Goal: Information Seeking & Learning: Find specific fact

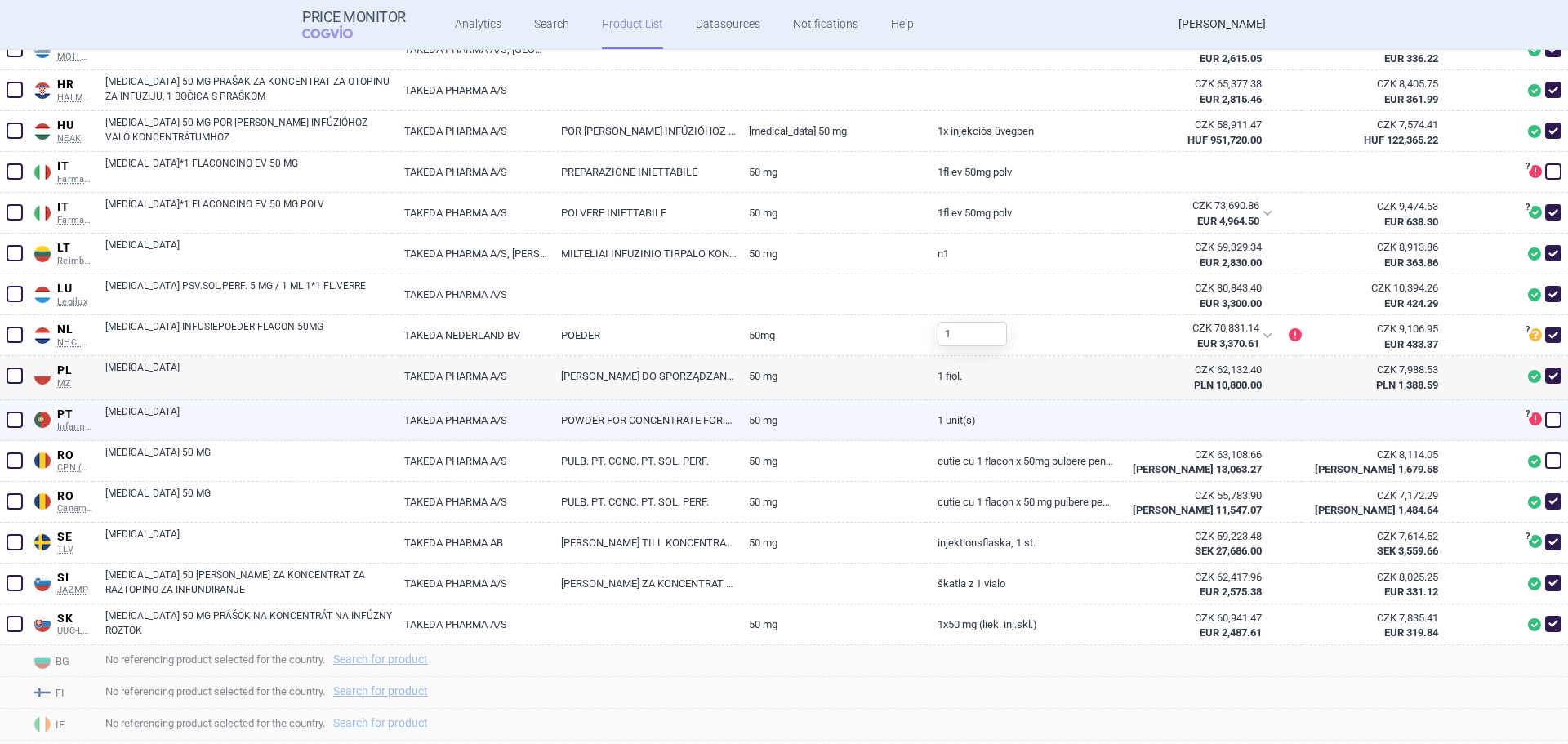
scroll to position [976, 0]
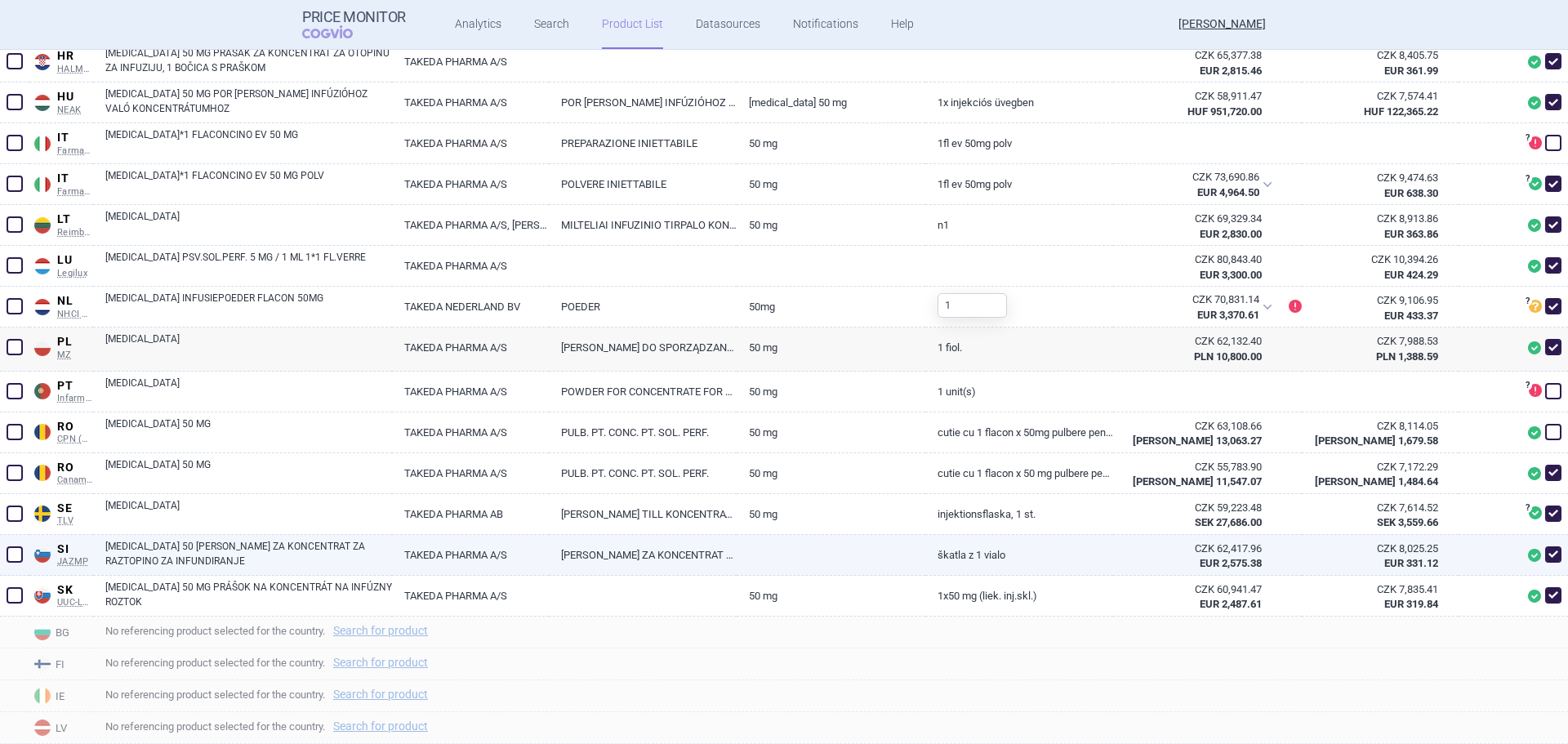
click at [663, 536] on link "[PERSON_NAME] ZA KONCENTRAT ZA RAZTOPINO ZA INFUNDIRANJE" at bounding box center [642, 554] width 187 height 40
select select "EUR"
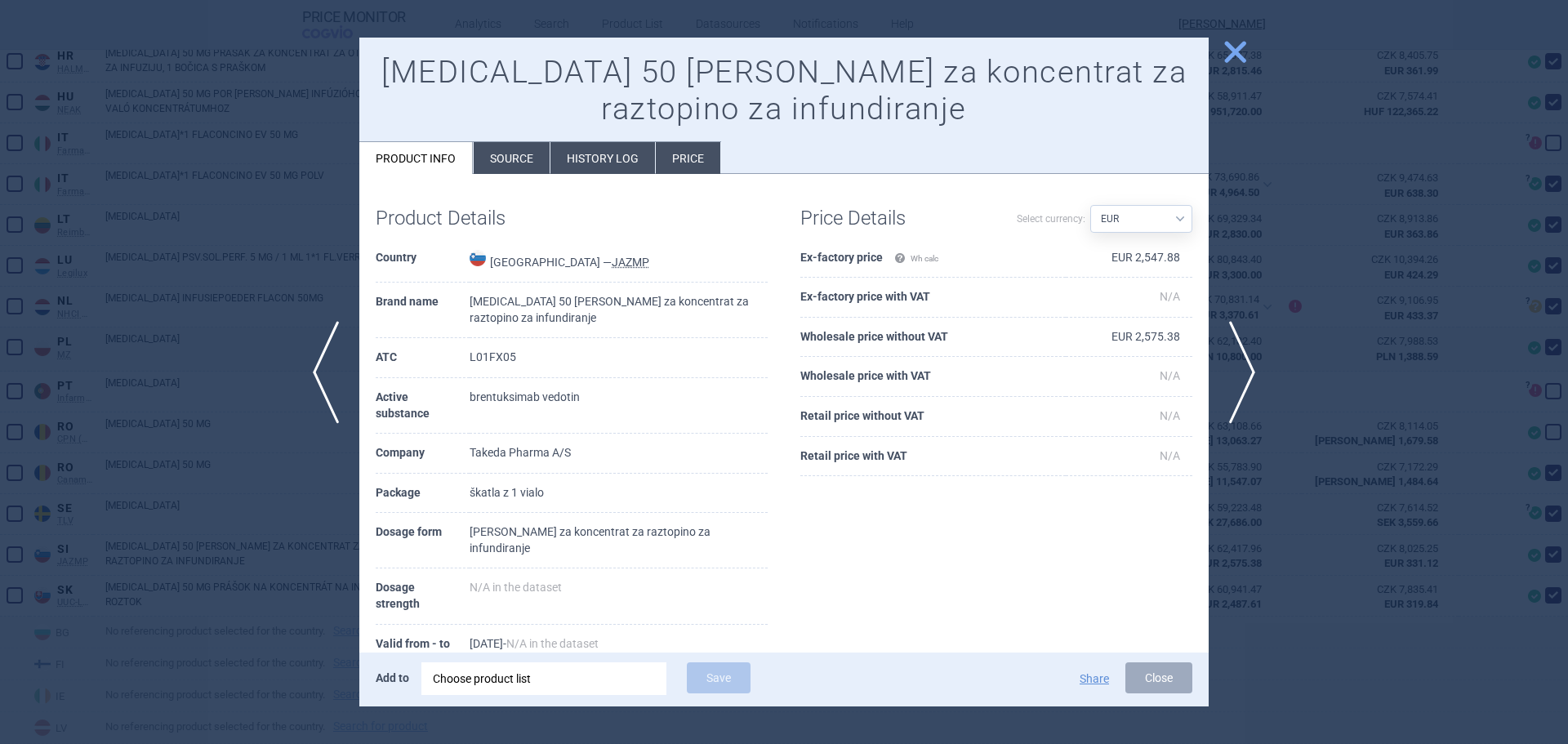
click at [139, 375] on div at bounding box center [784, 372] width 1568 height 744
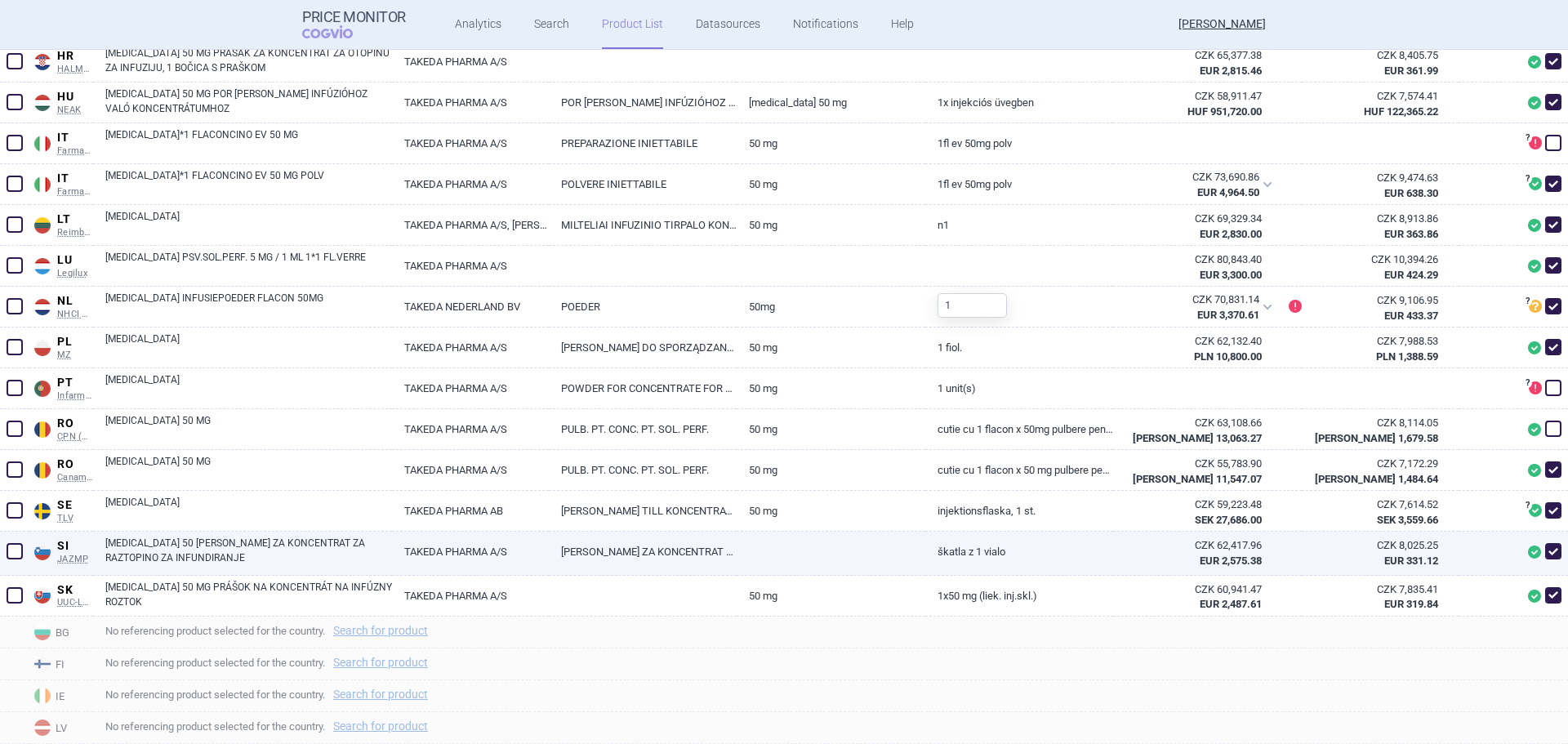
click at [292, 550] on link "[MEDICAL_DATA] 50 [PERSON_NAME] ZA KONCENTRAT ZA RAZTOPINO ZA INFUNDIRANJE" at bounding box center [248, 550] width 287 height 29
select select "EUR"
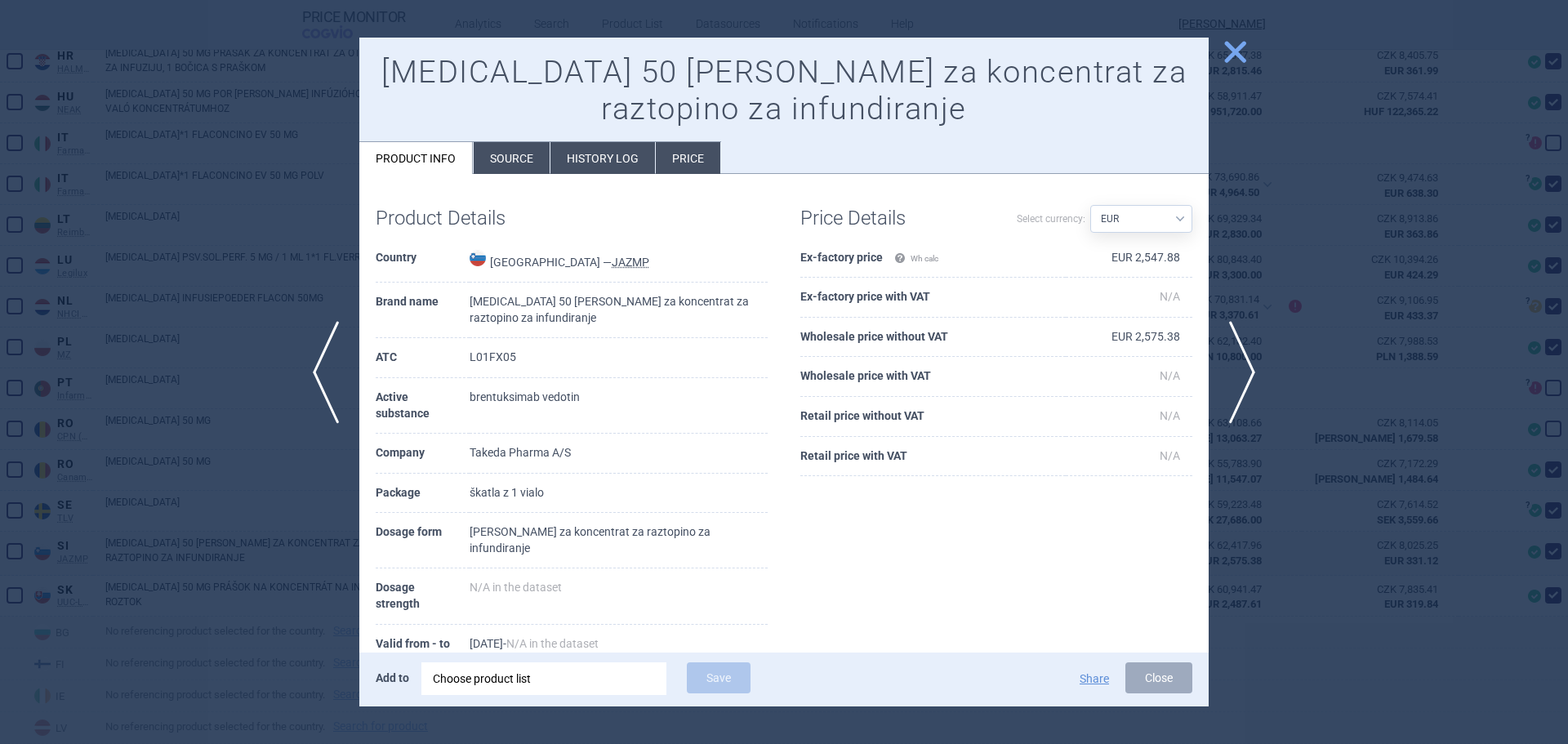
click at [258, 571] on div at bounding box center [784, 372] width 1568 height 744
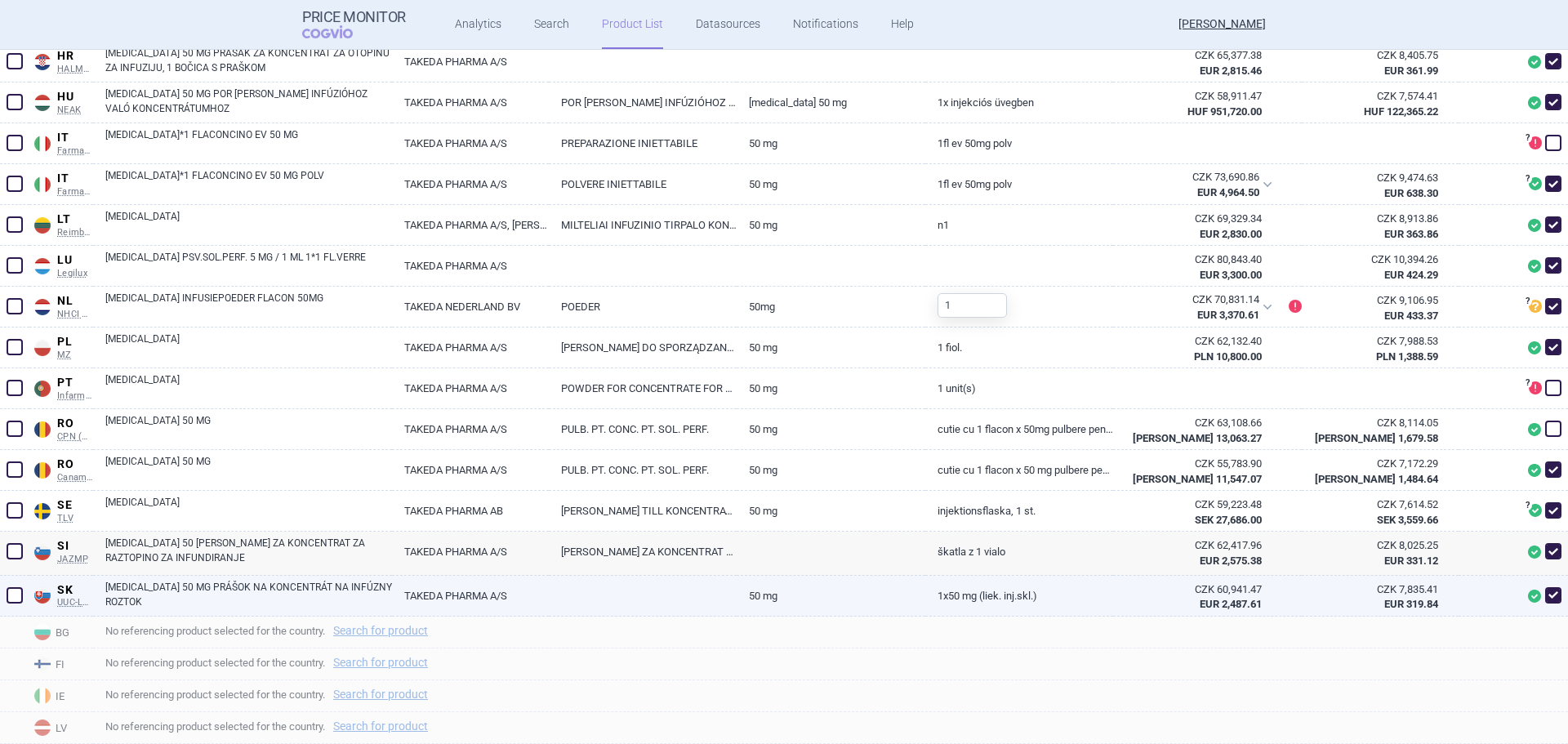
click at [162, 598] on link "[MEDICAL_DATA] 50 MG PRÁŠOK NA KONCENTRÁT NA INFÚZNY ROZTOK" at bounding box center [248, 594] width 287 height 29
select select "EUR"
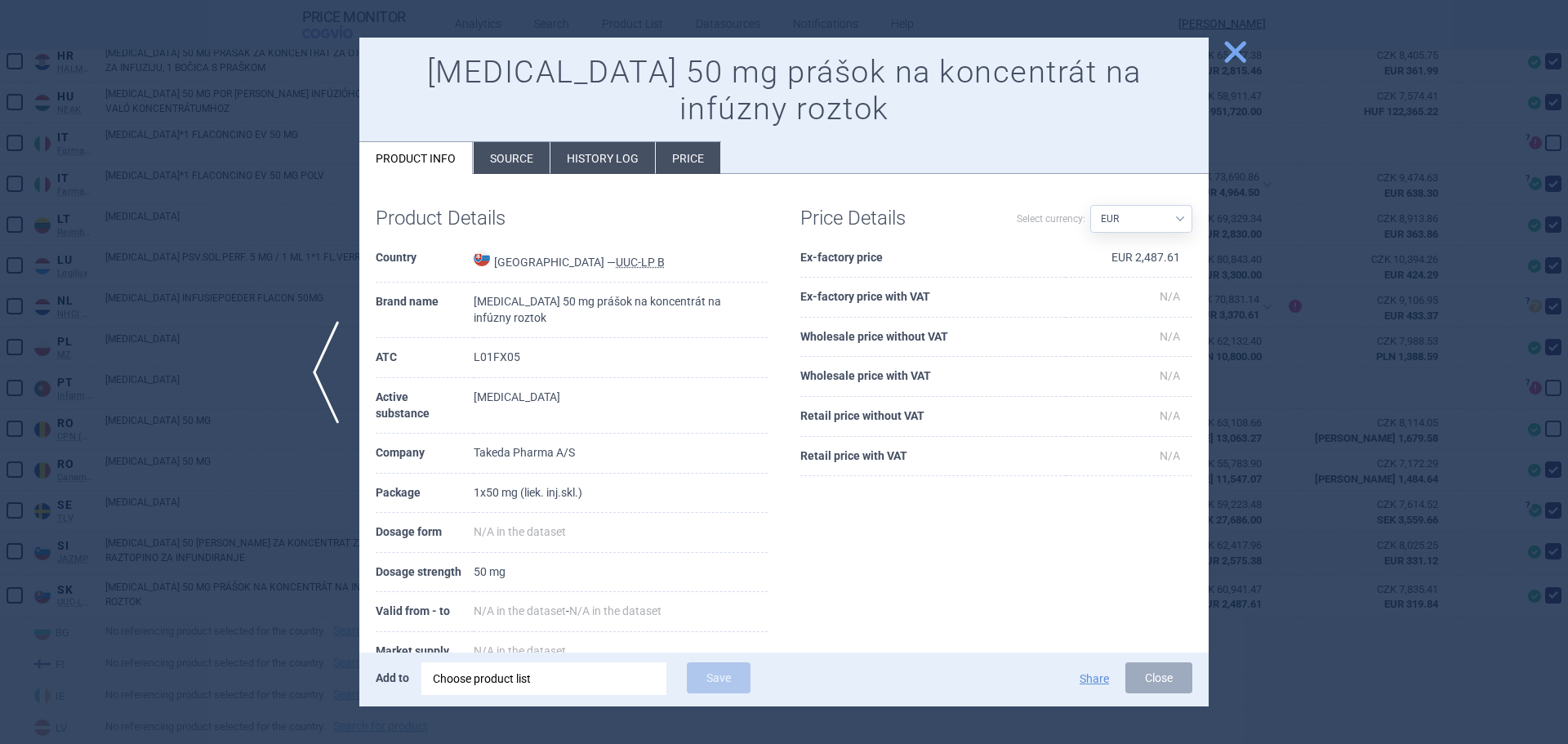
click at [192, 449] on div at bounding box center [784, 372] width 1568 height 744
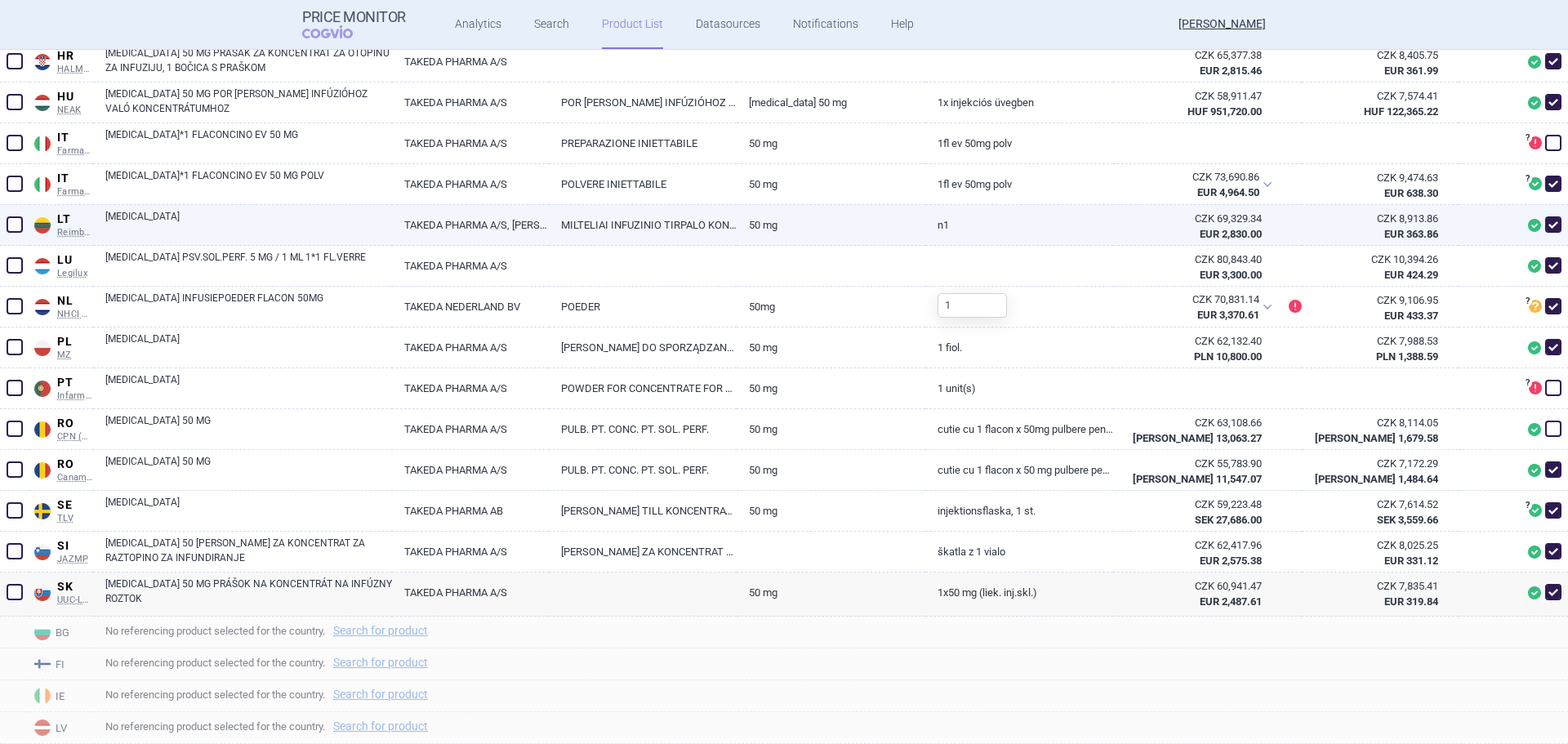
click at [179, 228] on link "[MEDICAL_DATA]" at bounding box center [248, 223] width 287 height 29
select select "EUR"
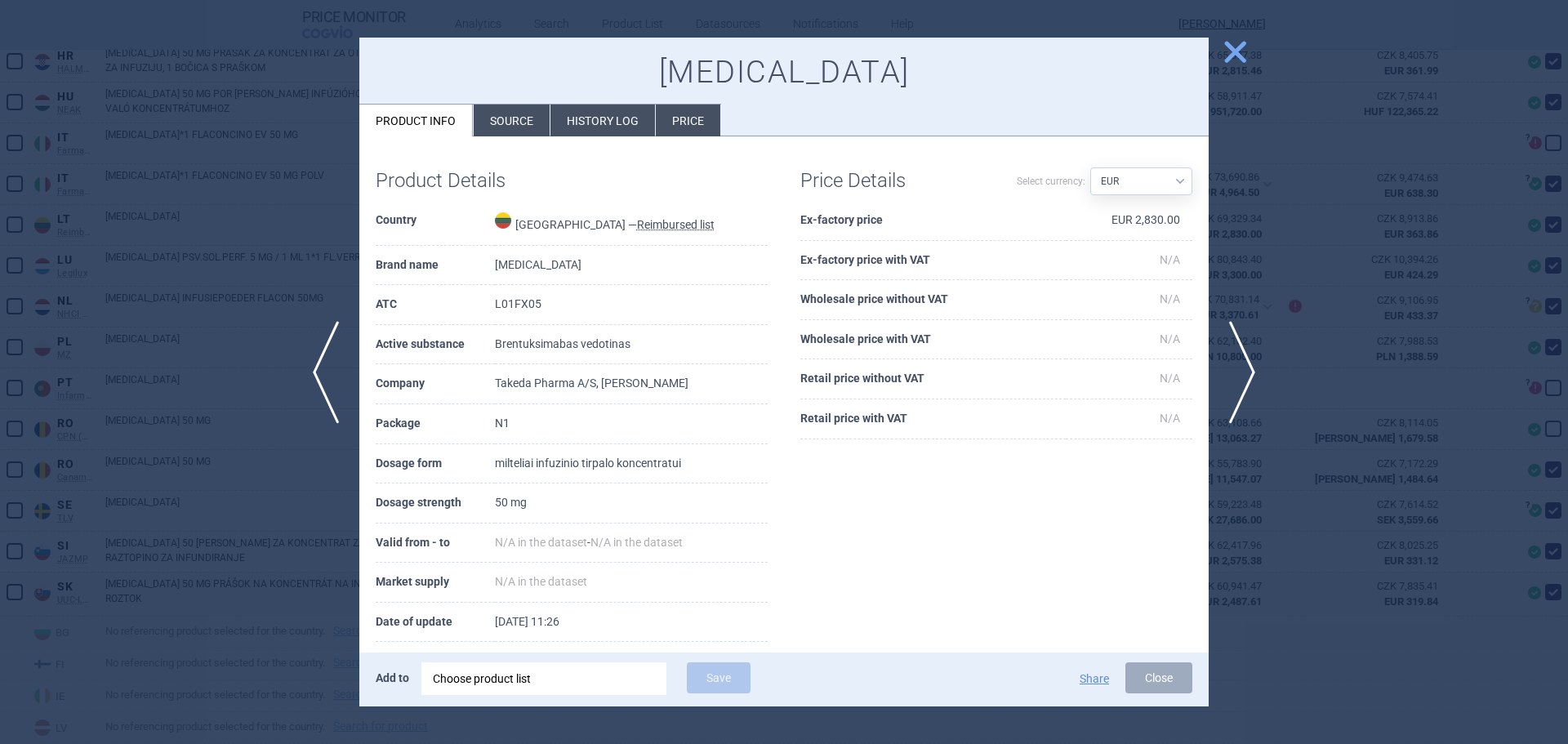
click at [186, 299] on div at bounding box center [784, 372] width 1568 height 744
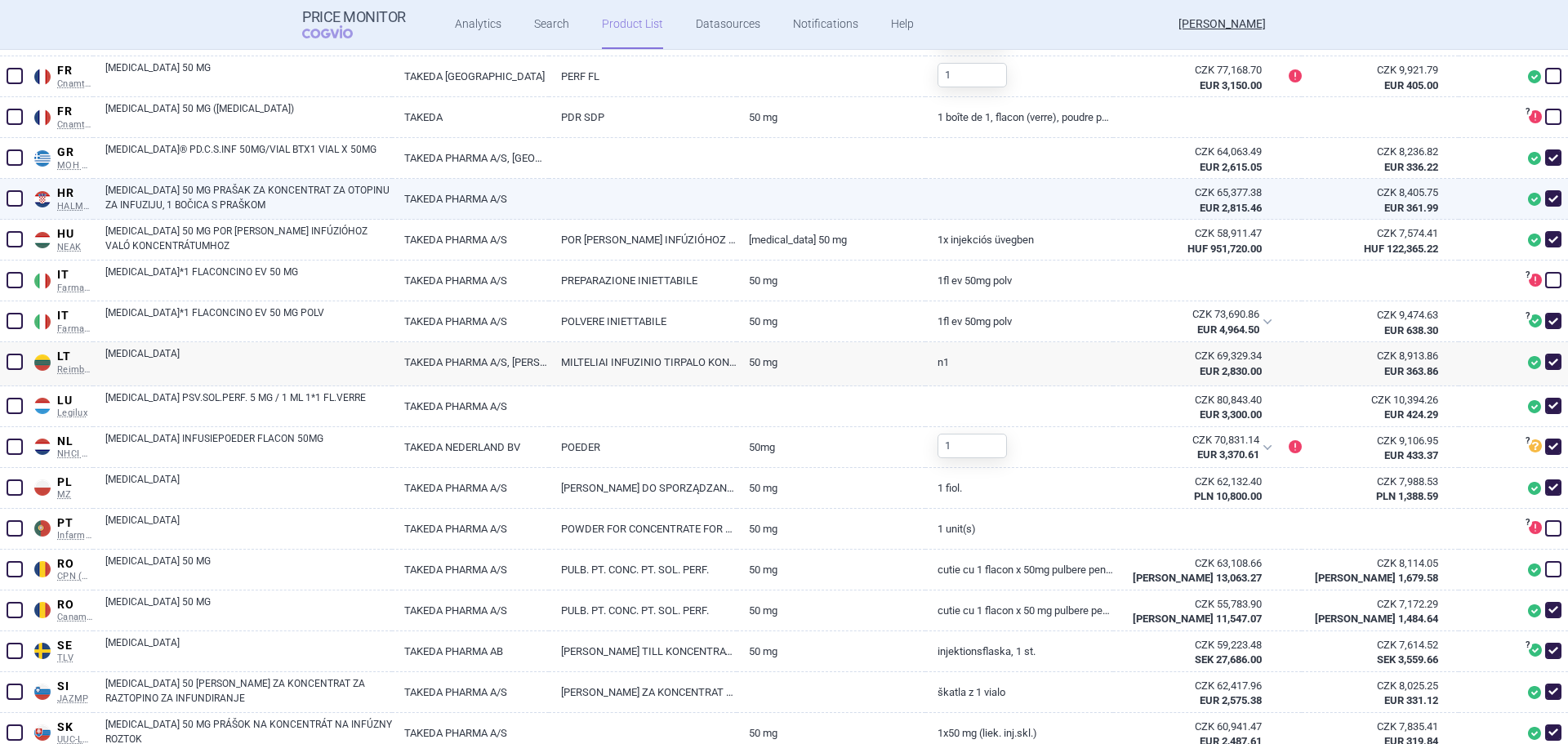
scroll to position [731, 0]
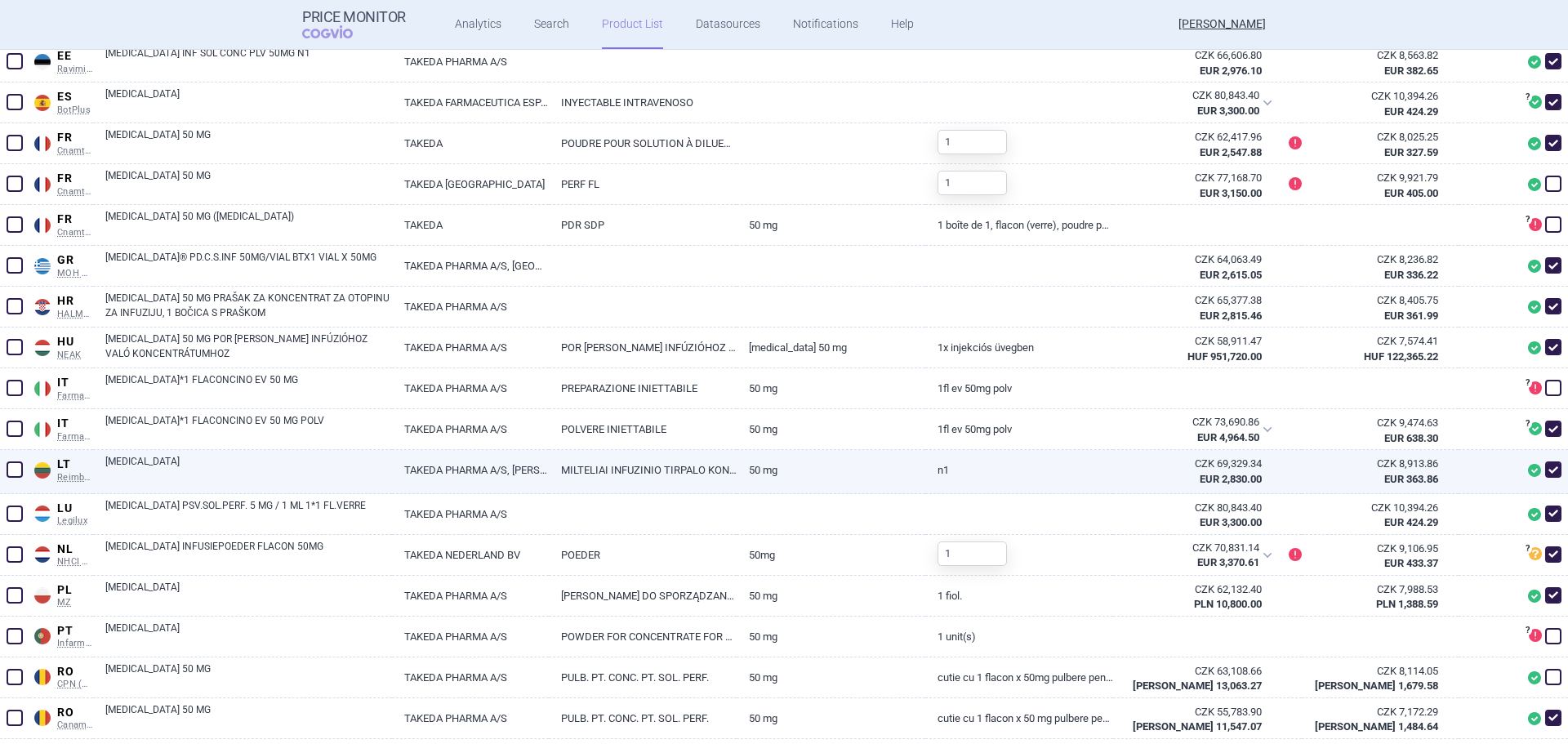
click at [192, 458] on link "[MEDICAL_DATA]" at bounding box center [248, 468] width 287 height 29
select select "EUR"
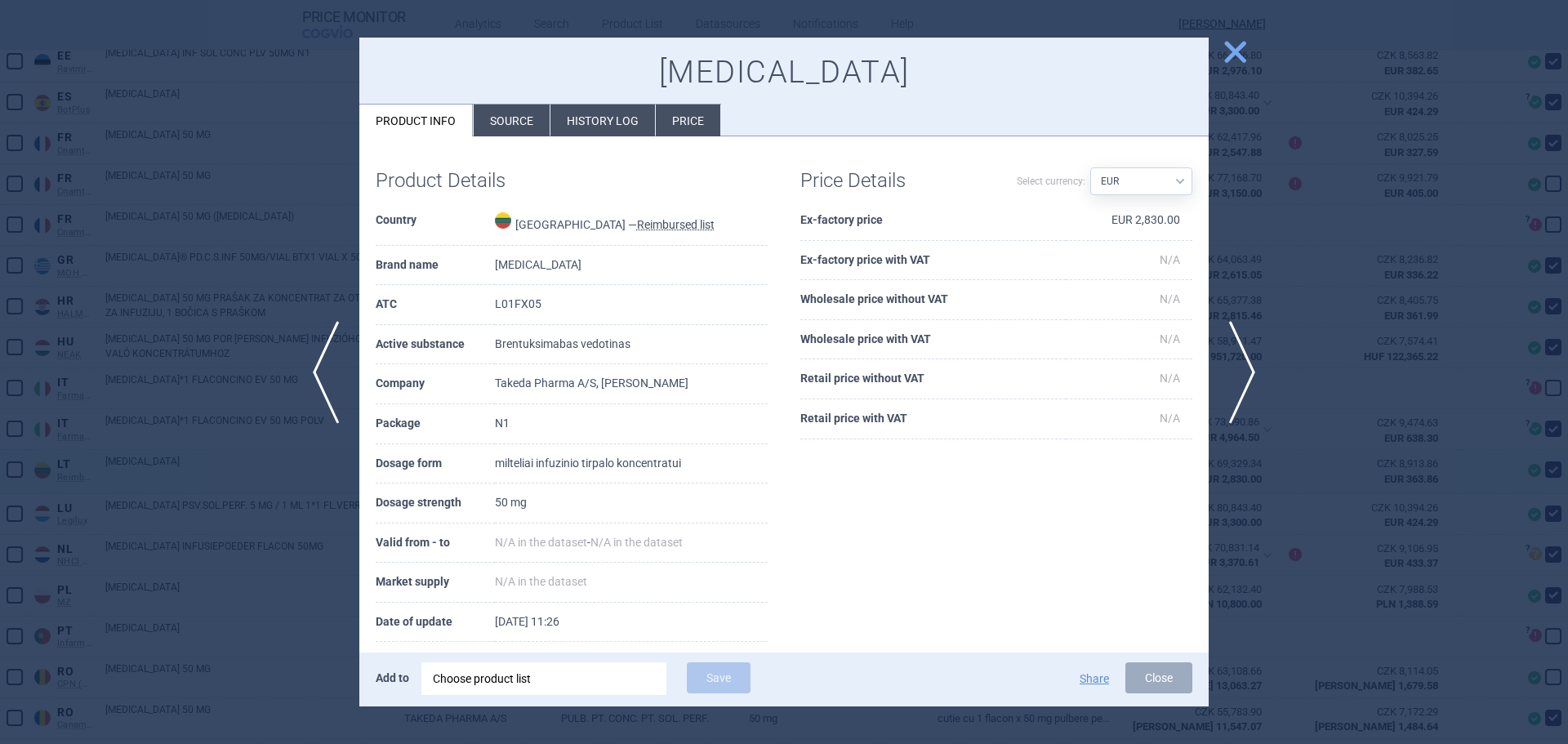
click at [192, 458] on div at bounding box center [784, 372] width 1568 height 744
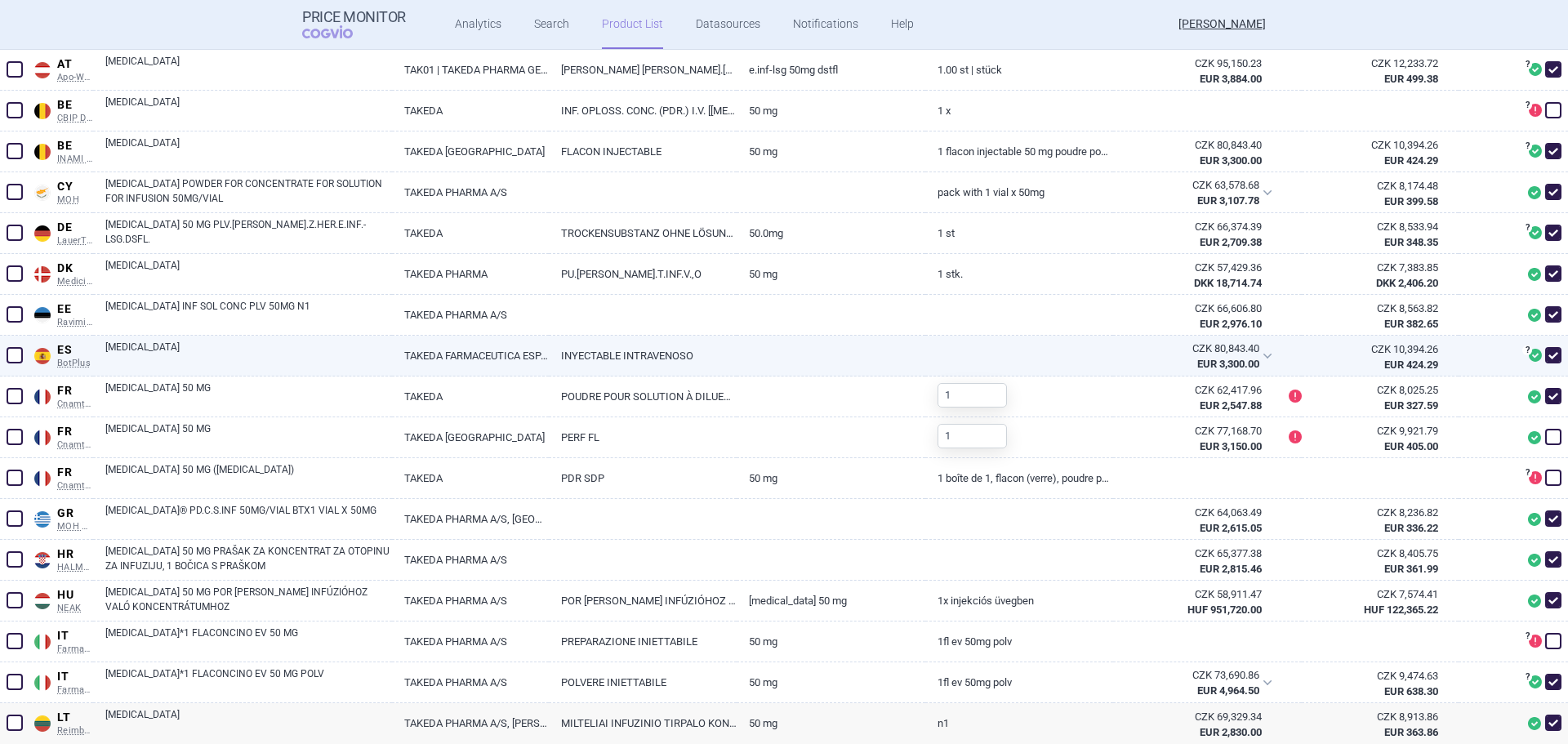
scroll to position [478, 0]
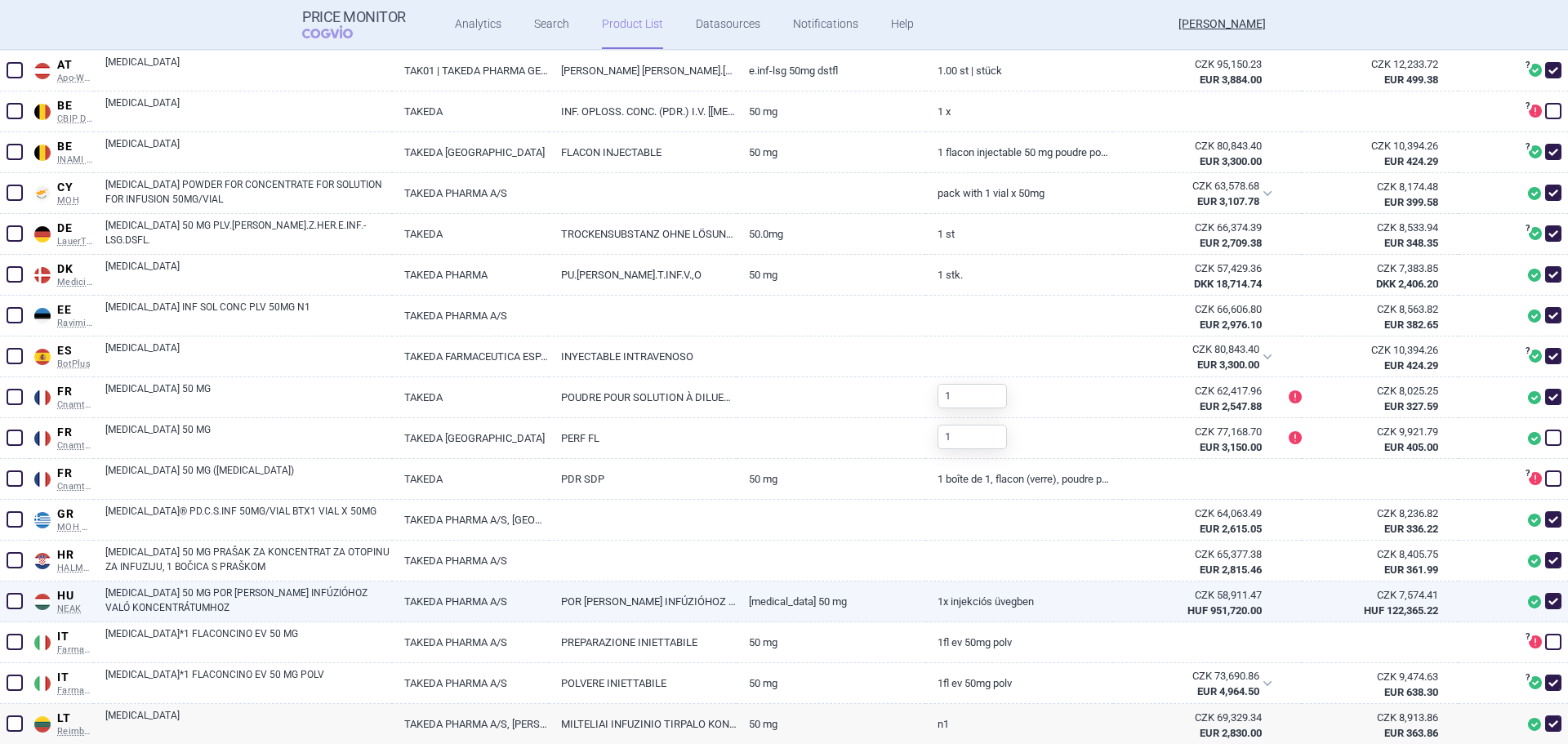
click at [176, 611] on link "[MEDICAL_DATA] 50 MG POR [PERSON_NAME] INFÚZIÓHOZ VALÓ KONCENTRÁTUMHOZ" at bounding box center [248, 600] width 287 height 29
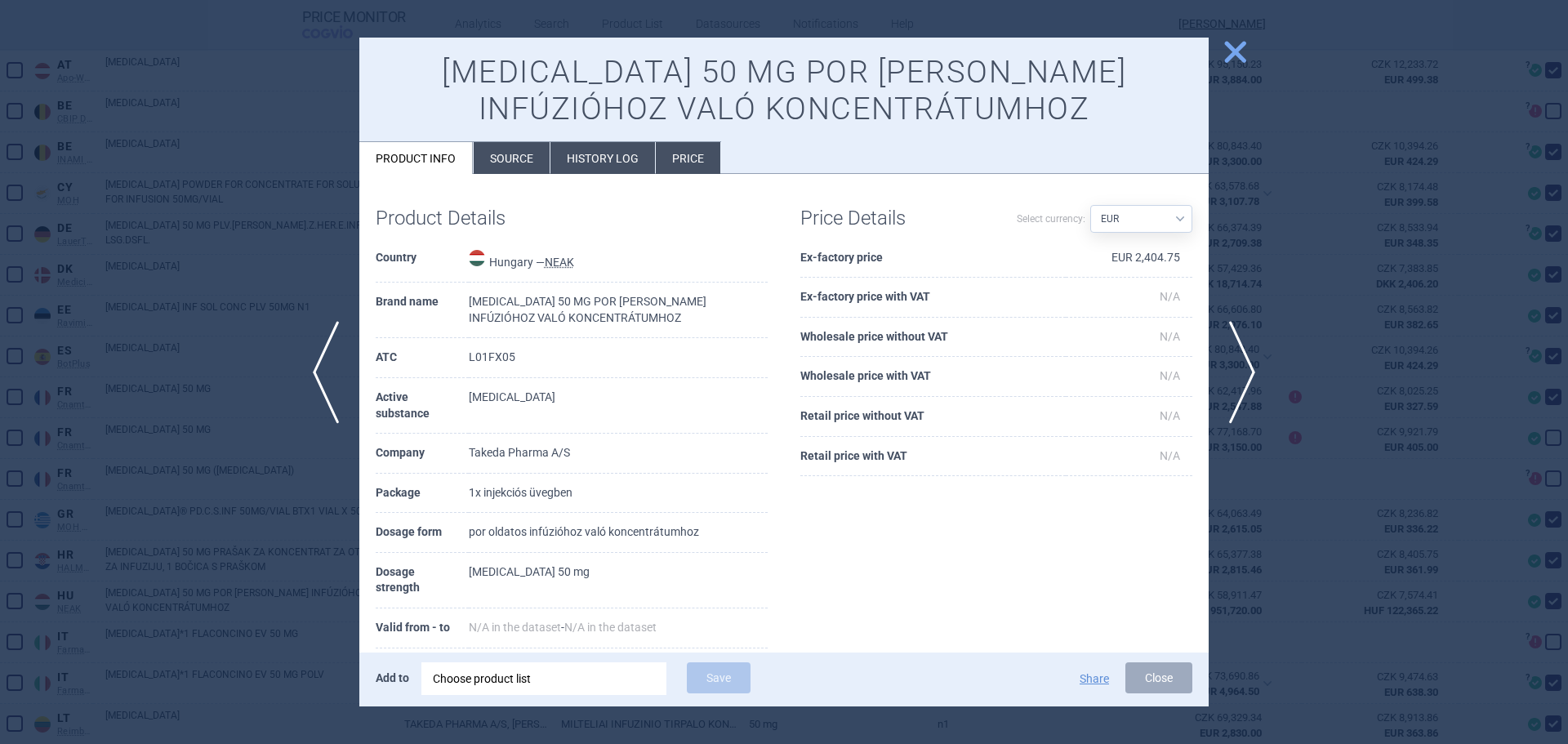
click at [1108, 212] on select "Source AED AUD BGN BHD [PERSON_NAME] BRL CAD CHF CNY COP CZK DKK DZD EUR GBP HU…" at bounding box center [1141, 219] width 102 height 28
select select "HUF"
click at [1090, 205] on select "Source AED AUD BGN BHD [PERSON_NAME] BRL CAD CHF CNY COP CZK DKK DZD EUR GBP HU…" at bounding box center [1141, 219] width 102 height 28
click at [859, 557] on div "Product Details Country [GEOGRAPHIC_DATA] — NEAK Brand name [MEDICAL_DATA] 50 M…" at bounding box center [784, 487] width 849 height 593
click at [176, 340] on div at bounding box center [784, 372] width 1568 height 744
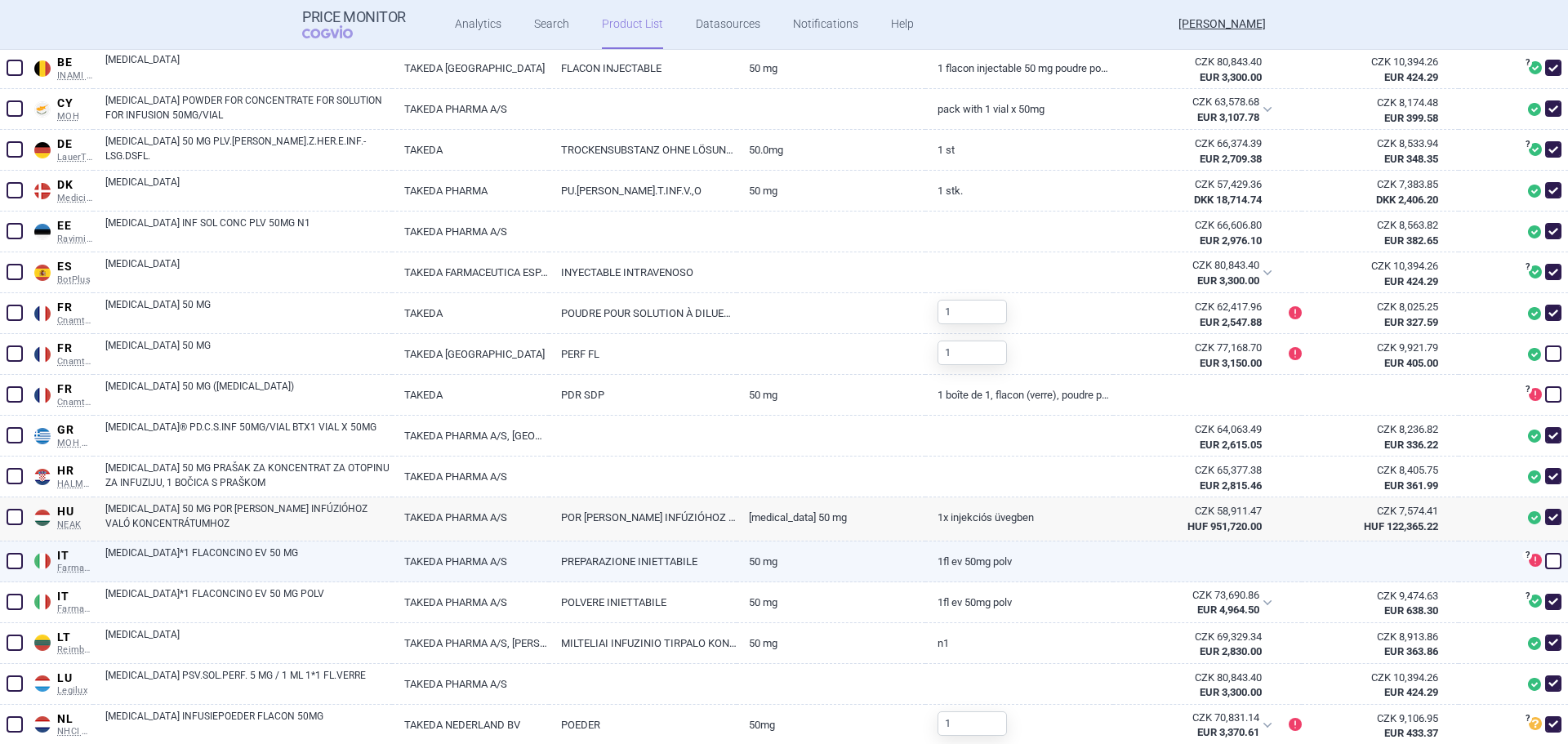
scroll to position [641, 0]
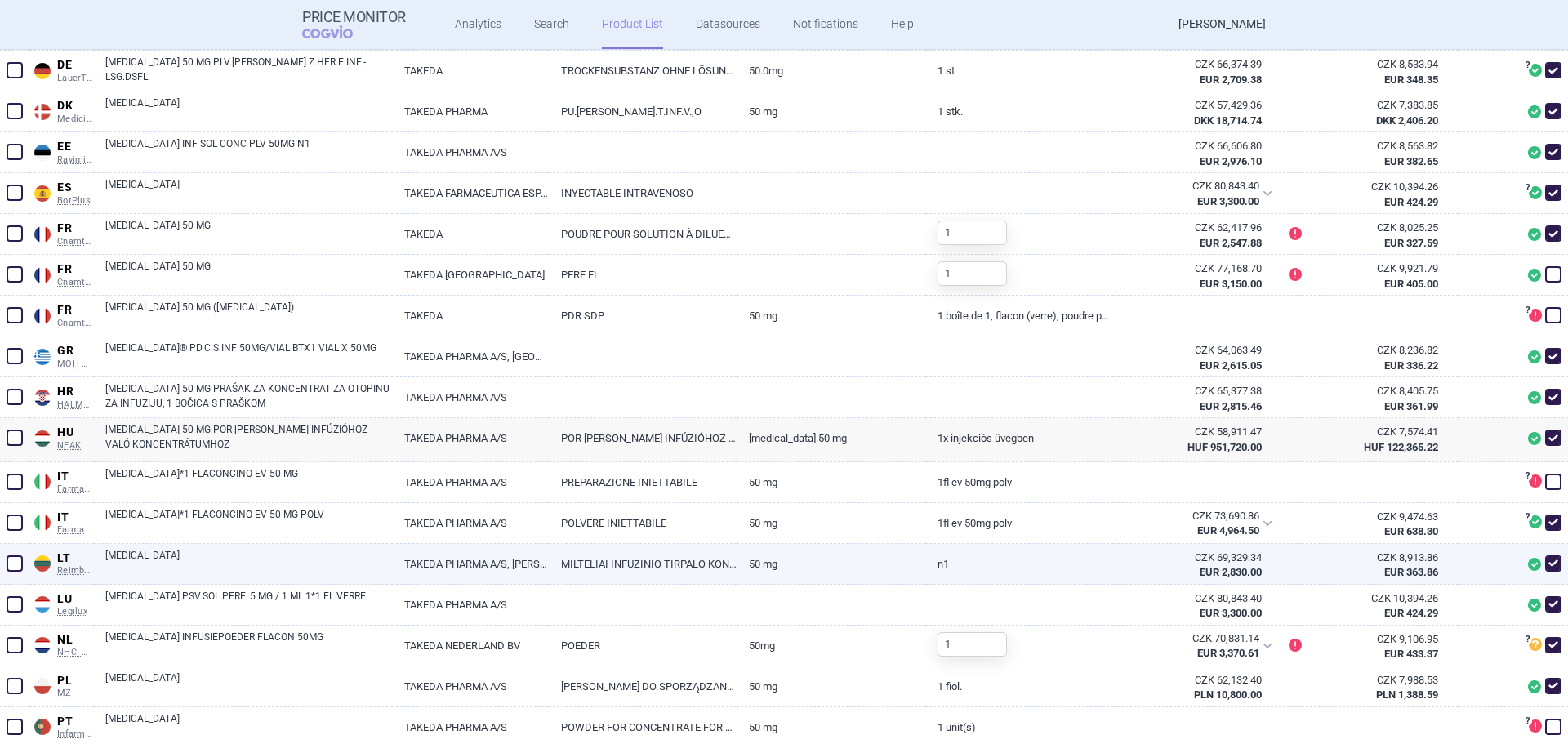
click at [156, 563] on link "[MEDICAL_DATA]" at bounding box center [248, 562] width 287 height 29
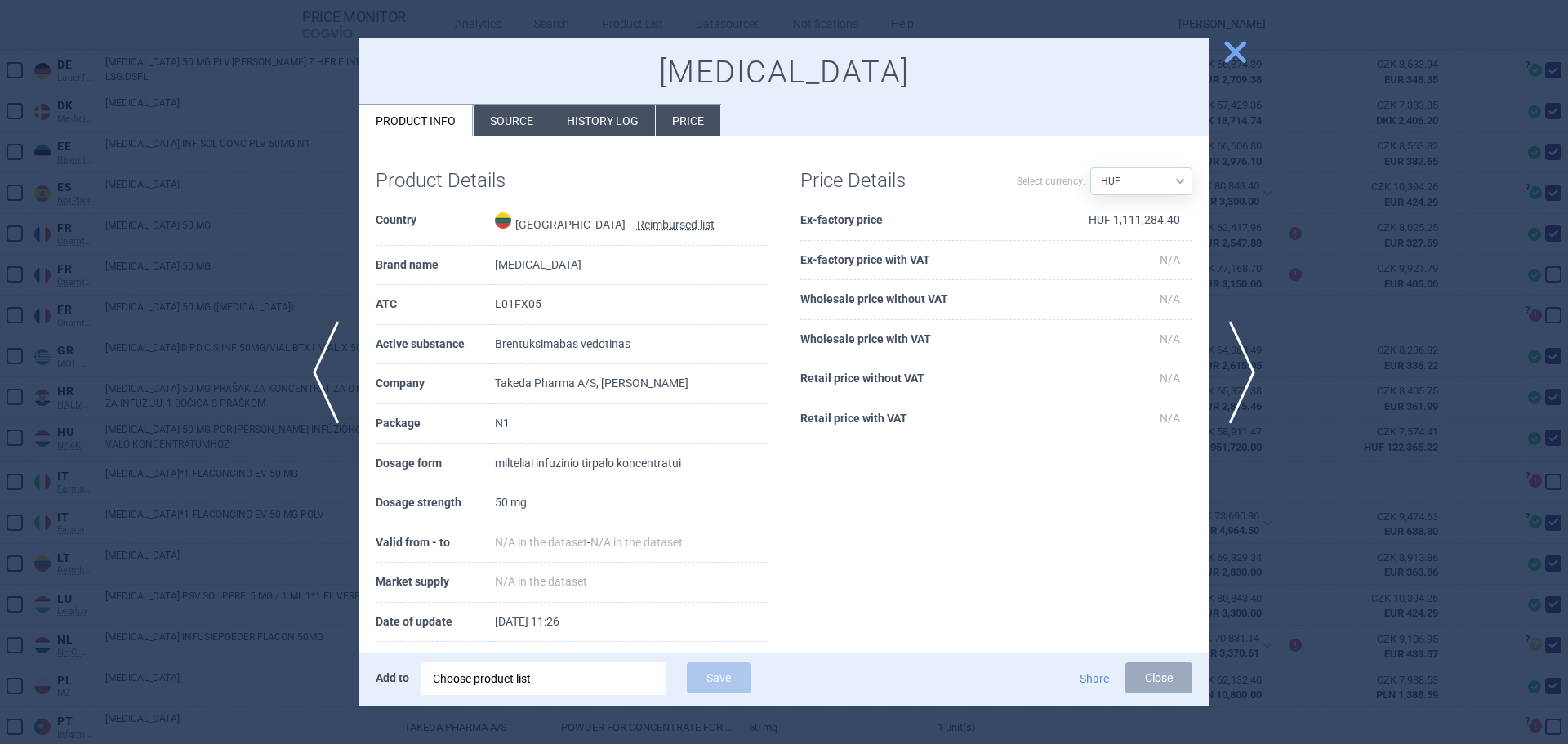
click at [1134, 178] on select "Source AED AUD BGN BHD [PERSON_NAME] BRL CAD CHF CNY COP CZK DKK DZD EUR GBP HU…" at bounding box center [1141, 181] width 102 height 28
select select "EUR"
click at [1090, 167] on select "Source AED AUD BGN BHD [PERSON_NAME] BRL CAD CHF CNY COP CZK DKK DZD EUR GBP HU…" at bounding box center [1141, 181] width 102 height 28
click at [151, 390] on div at bounding box center [784, 372] width 1568 height 744
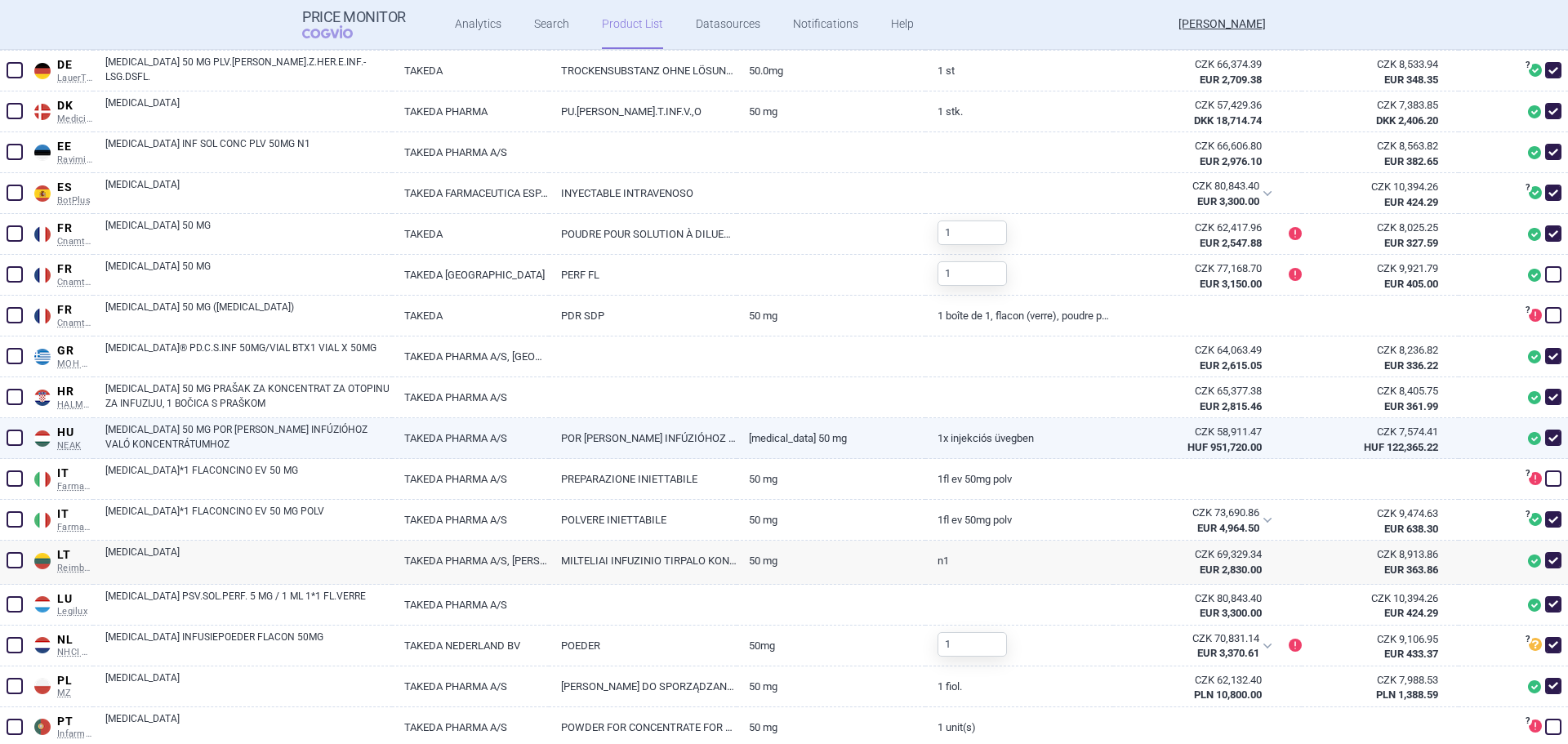
click at [174, 430] on link "[MEDICAL_DATA] 50 MG POR [PERSON_NAME] INFÚZIÓHOZ VALÓ KONCENTRÁTUMHOZ" at bounding box center [248, 437] width 287 height 29
select select "EUR"
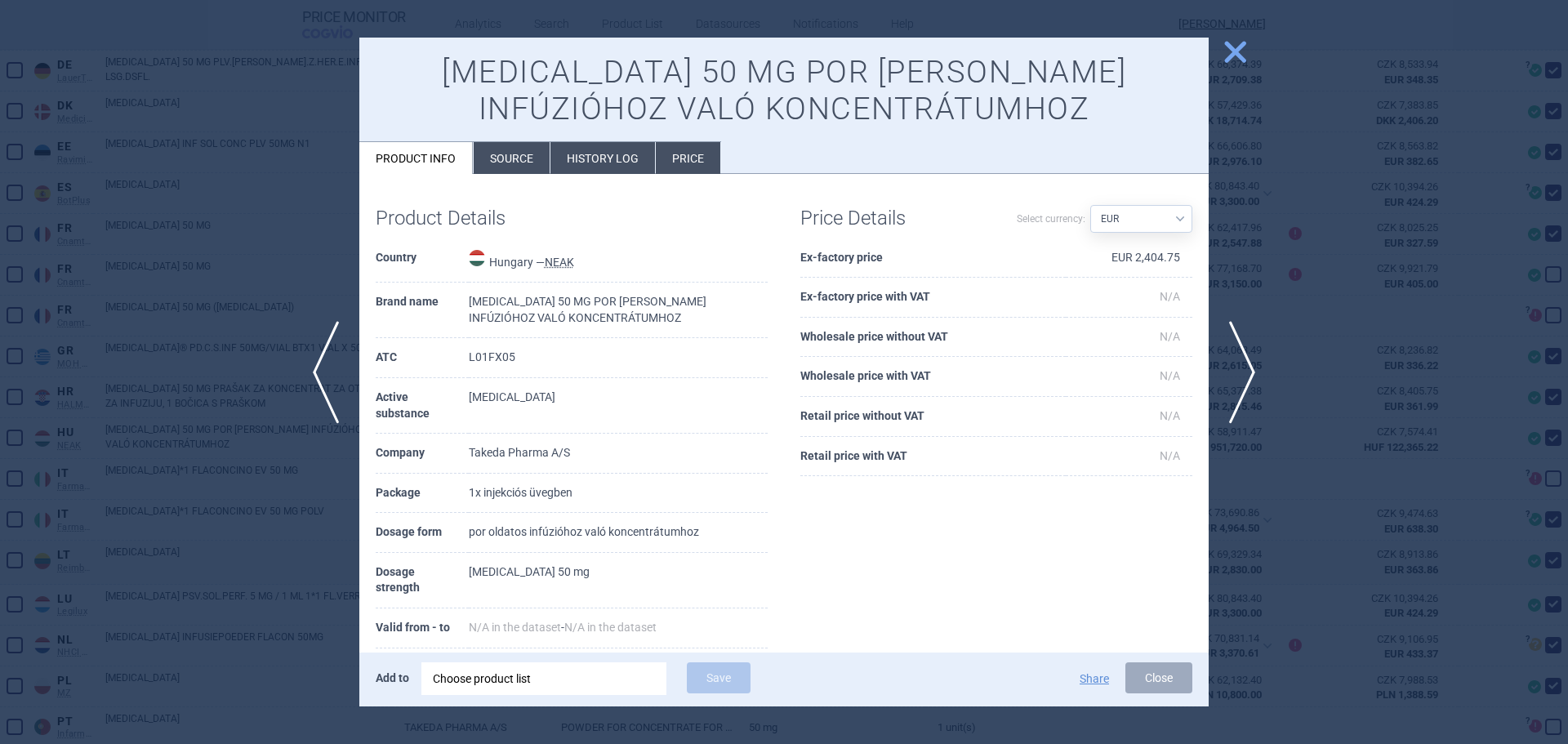
click at [607, 154] on li "History log" at bounding box center [602, 157] width 105 height 32
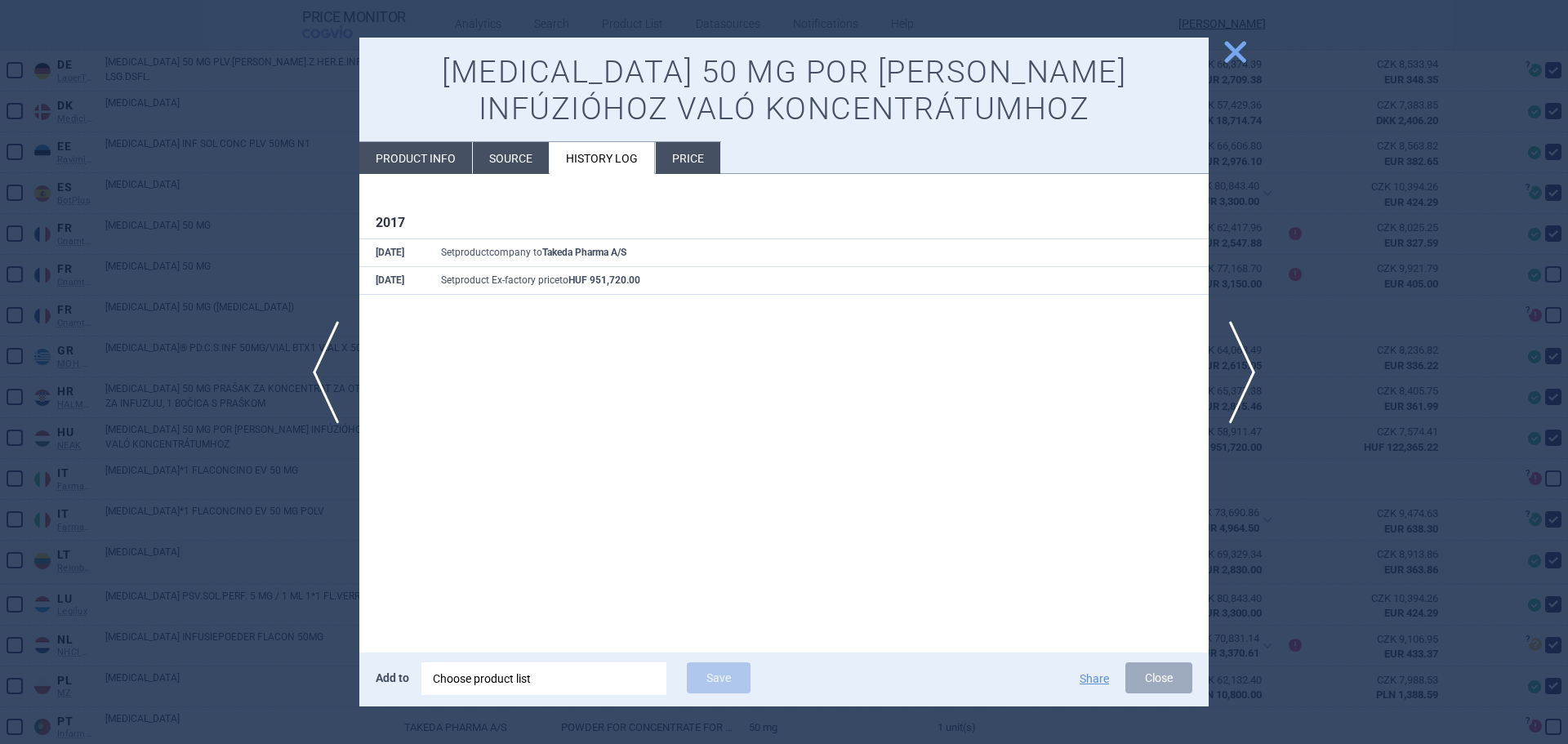
click at [315, 267] on div at bounding box center [784, 372] width 1568 height 744
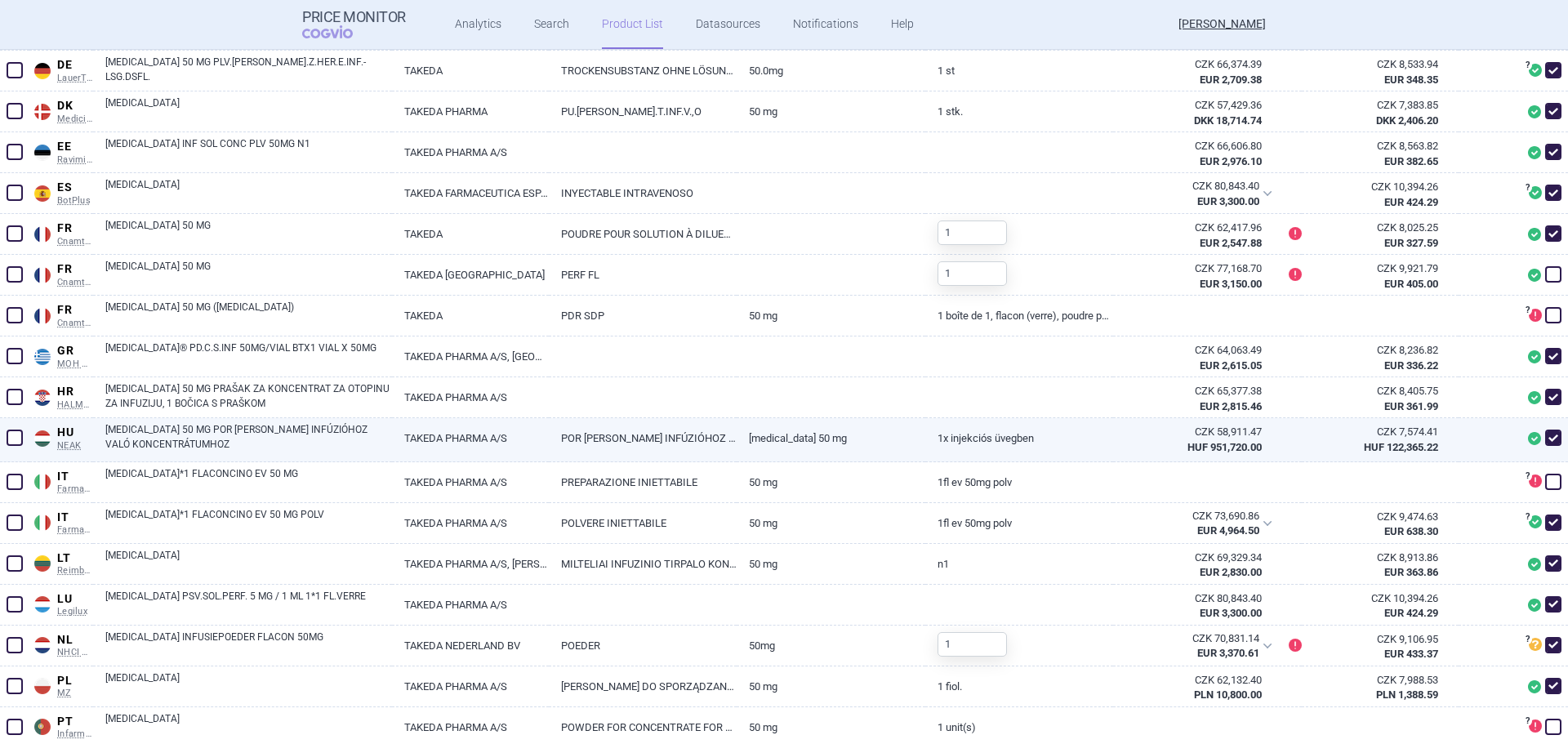
click at [213, 445] on link "[MEDICAL_DATA] 50 MG POR [PERSON_NAME] INFÚZIÓHOZ VALÓ KONCENTRÁTUMHOZ" at bounding box center [248, 437] width 287 height 29
select select "EUR"
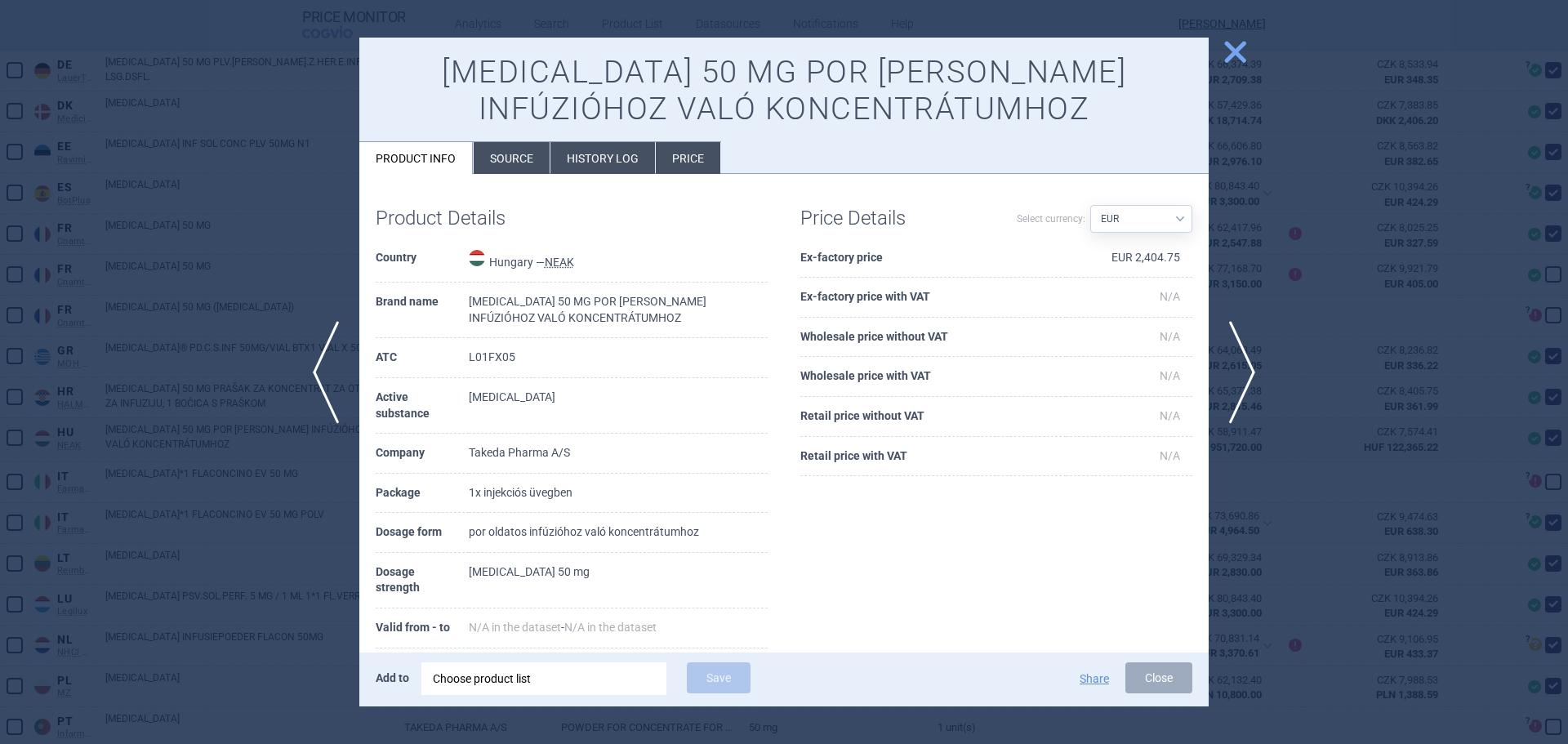
click at [617, 162] on li "History log" at bounding box center [602, 157] width 105 height 32
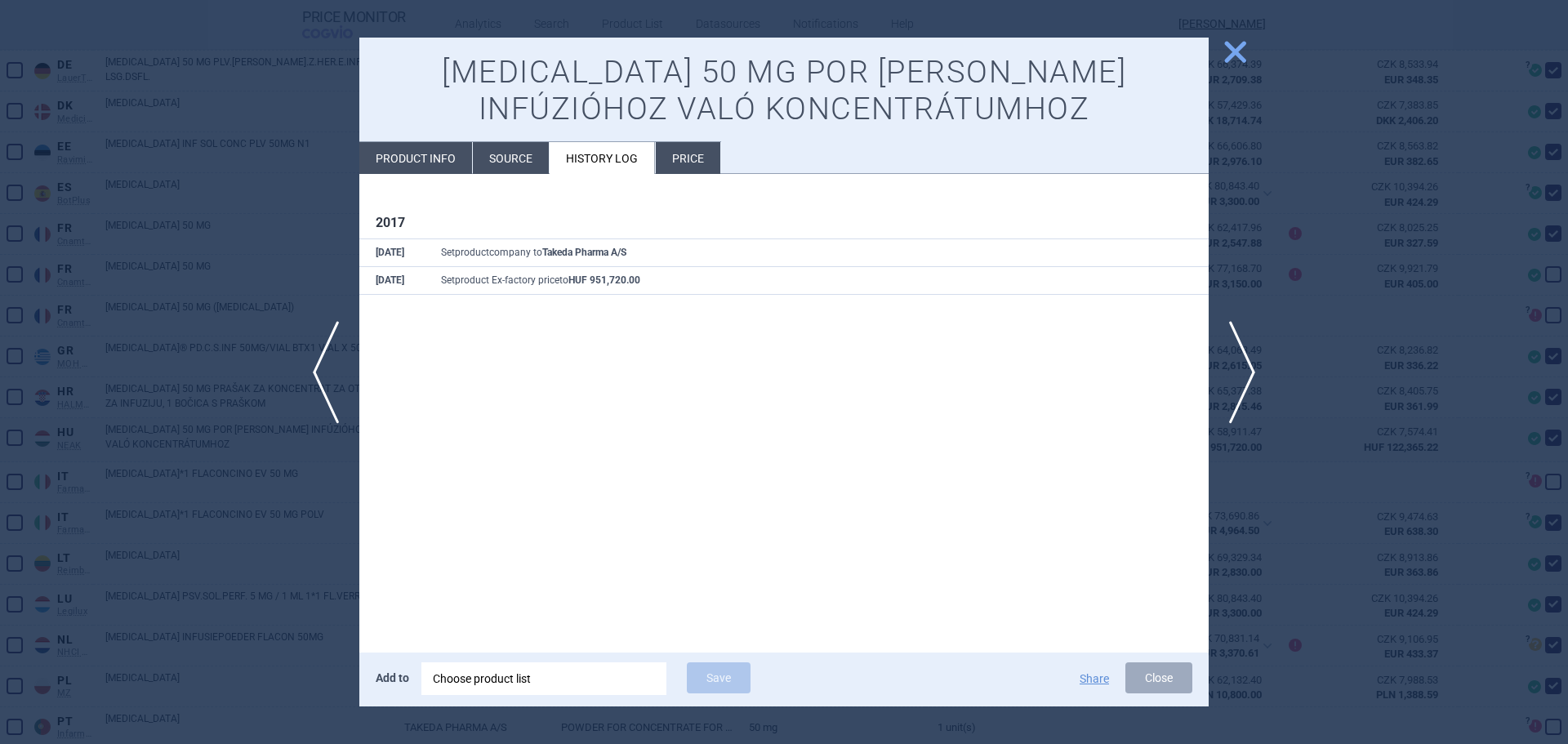
click at [297, 277] on div at bounding box center [784, 372] width 1568 height 744
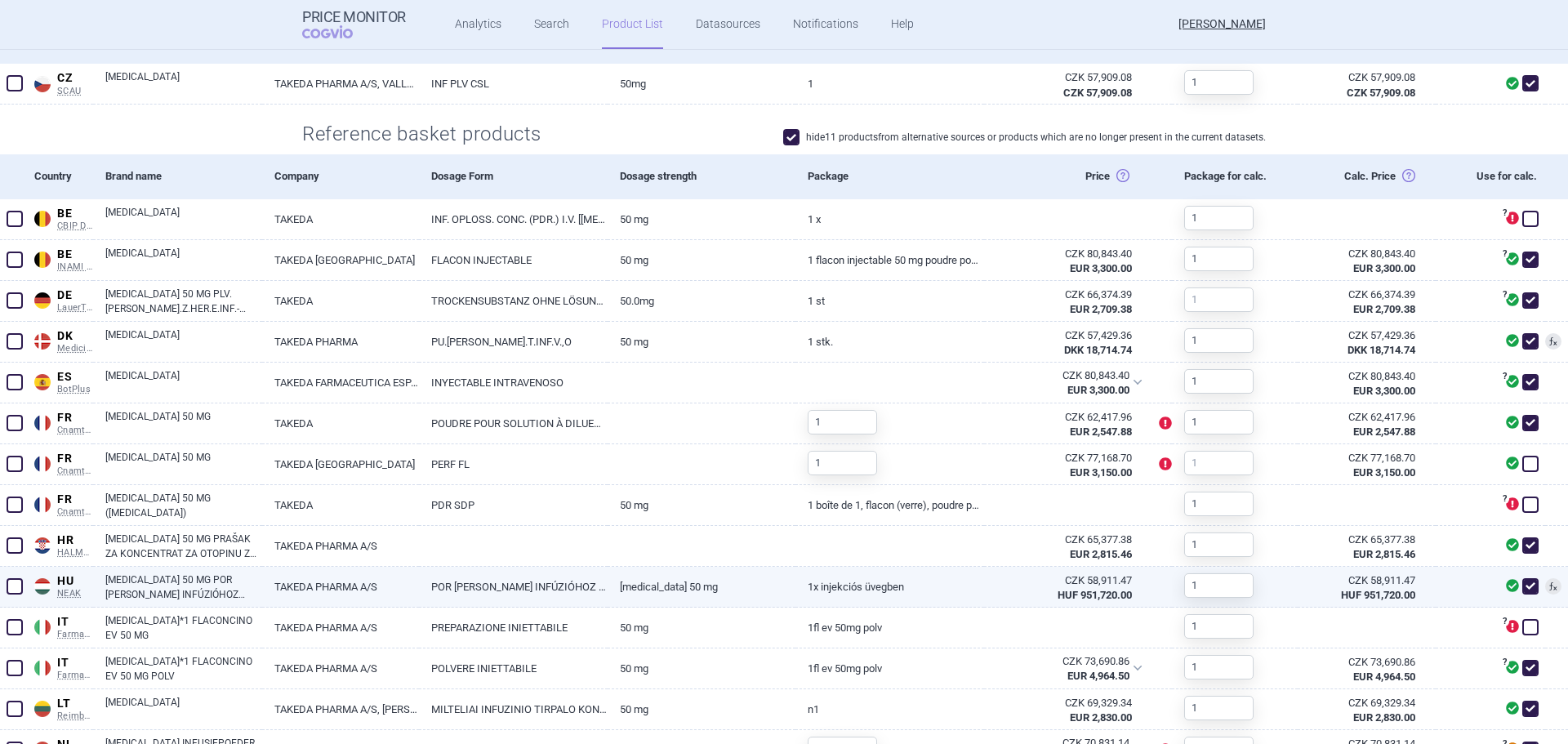
scroll to position [571, 0]
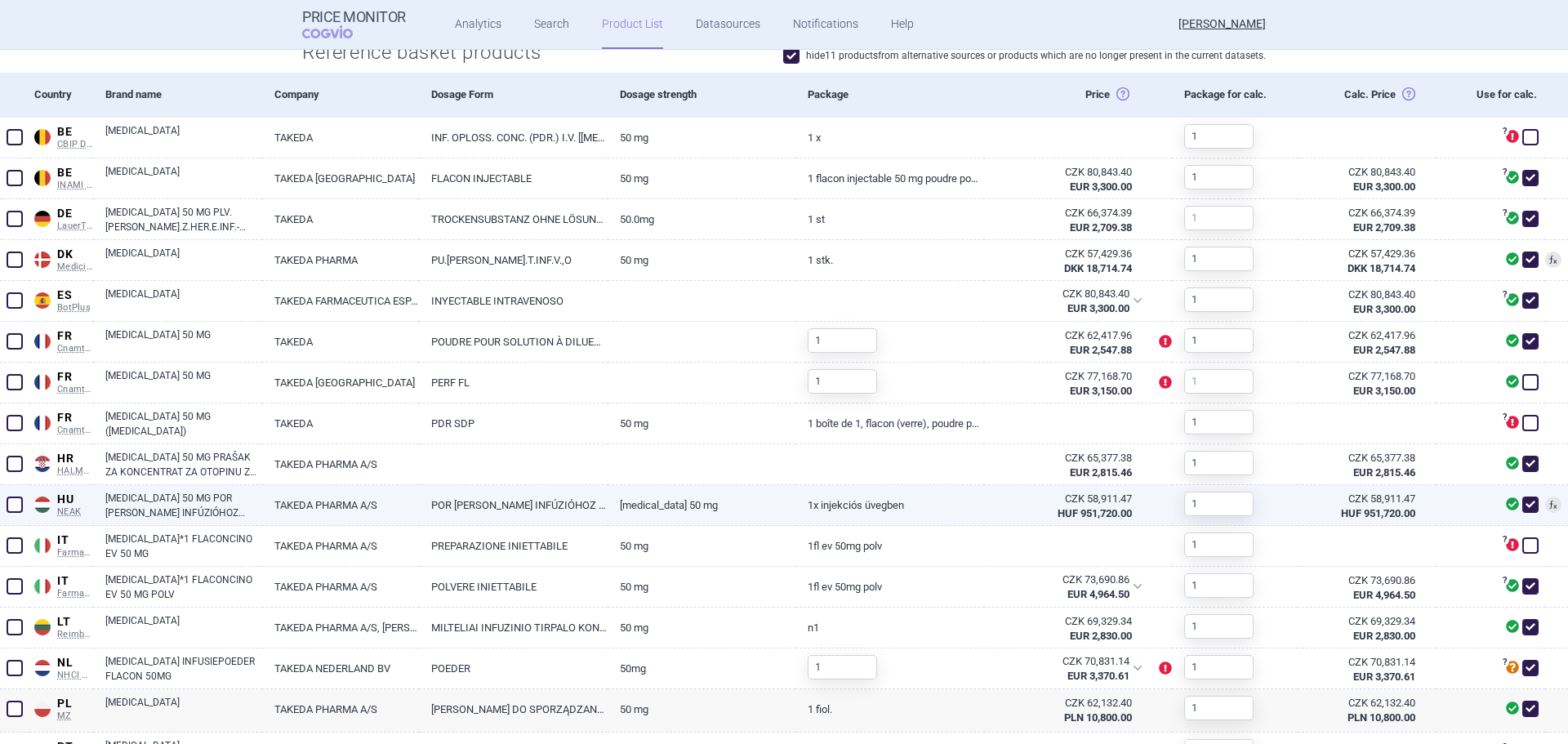
click at [144, 502] on link "[MEDICAL_DATA] 50 MG POR [PERSON_NAME] INFÚZIÓHOZ VALÓ KONCENTRÁTUMHOZ" at bounding box center [183, 505] width 156 height 29
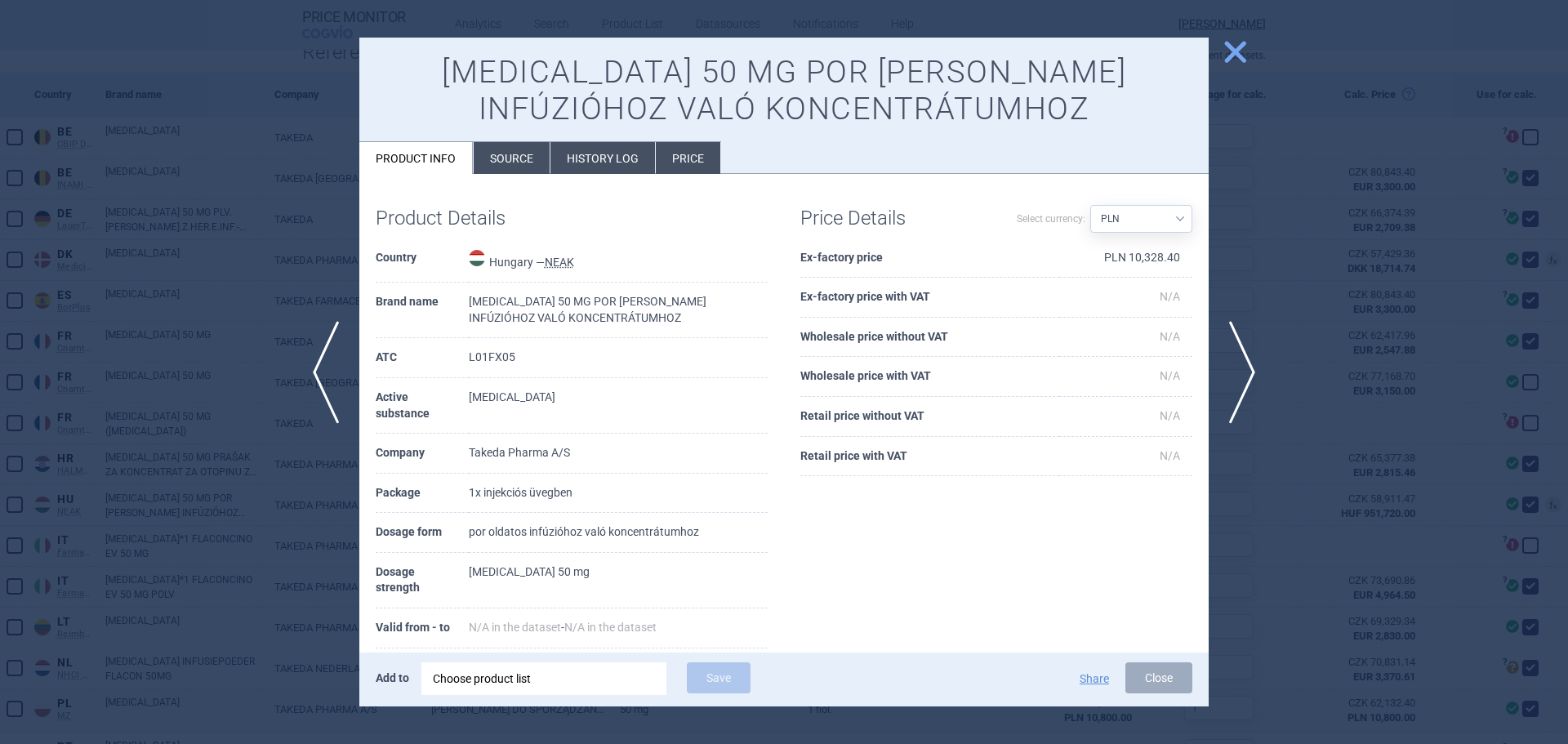
click at [1154, 208] on select "Source AED AUD BGN BHD [PERSON_NAME] BRL CAD CHF CNY COP CZK DKK DZD EUR GBP HU…" at bounding box center [1141, 219] width 102 height 28
select select "HUF"
click at [1090, 205] on select "Source AED AUD BGN BHD [PERSON_NAME] BRL CAD CHF CNY COP CZK DKK DZD EUR GBP HU…" at bounding box center [1141, 219] width 102 height 28
click at [930, 539] on div "Product Details Country [GEOGRAPHIC_DATA] — NEAK Brand name [MEDICAL_DATA] 50 M…" at bounding box center [784, 487] width 849 height 593
click at [194, 415] on div at bounding box center [784, 372] width 1568 height 744
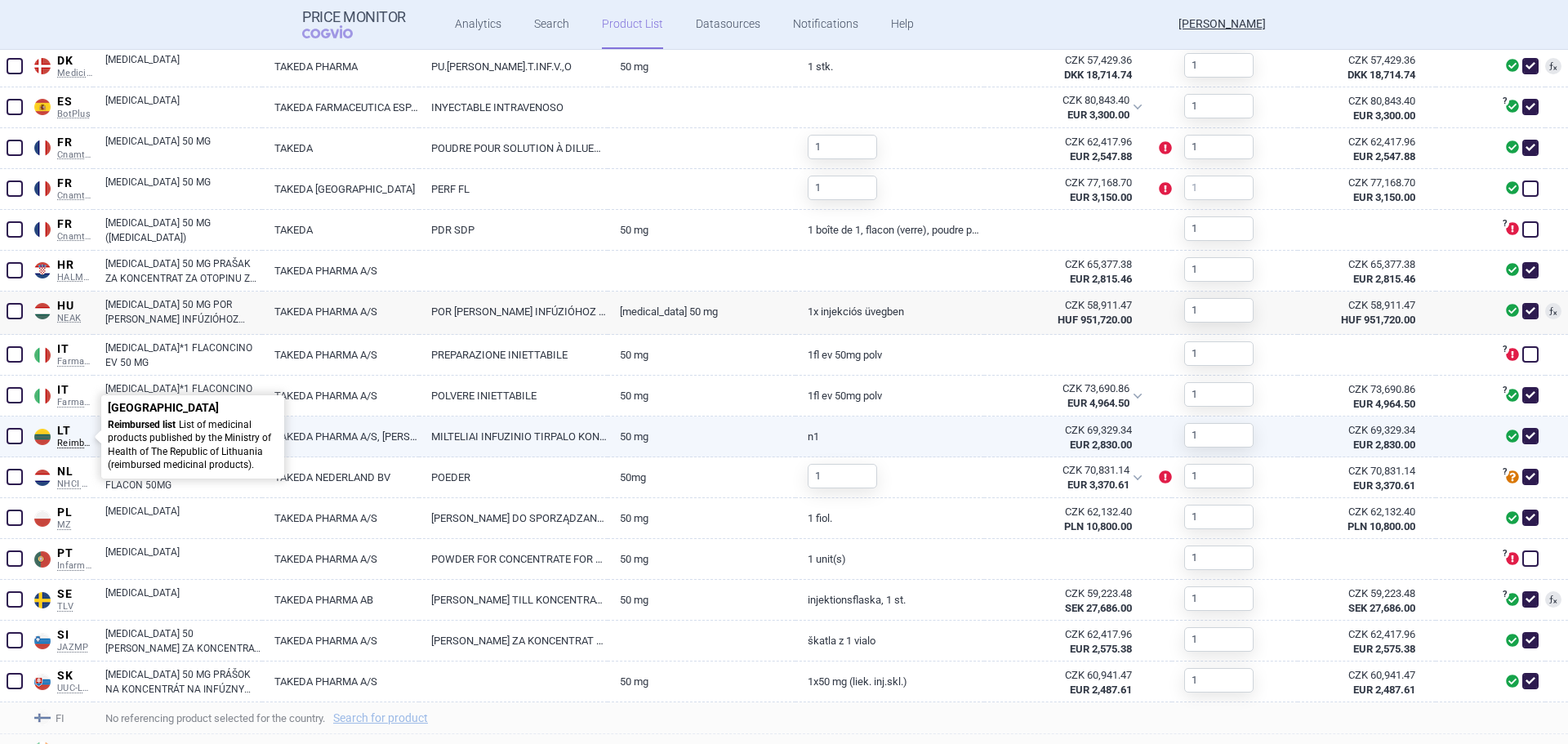
scroll to position [860, 0]
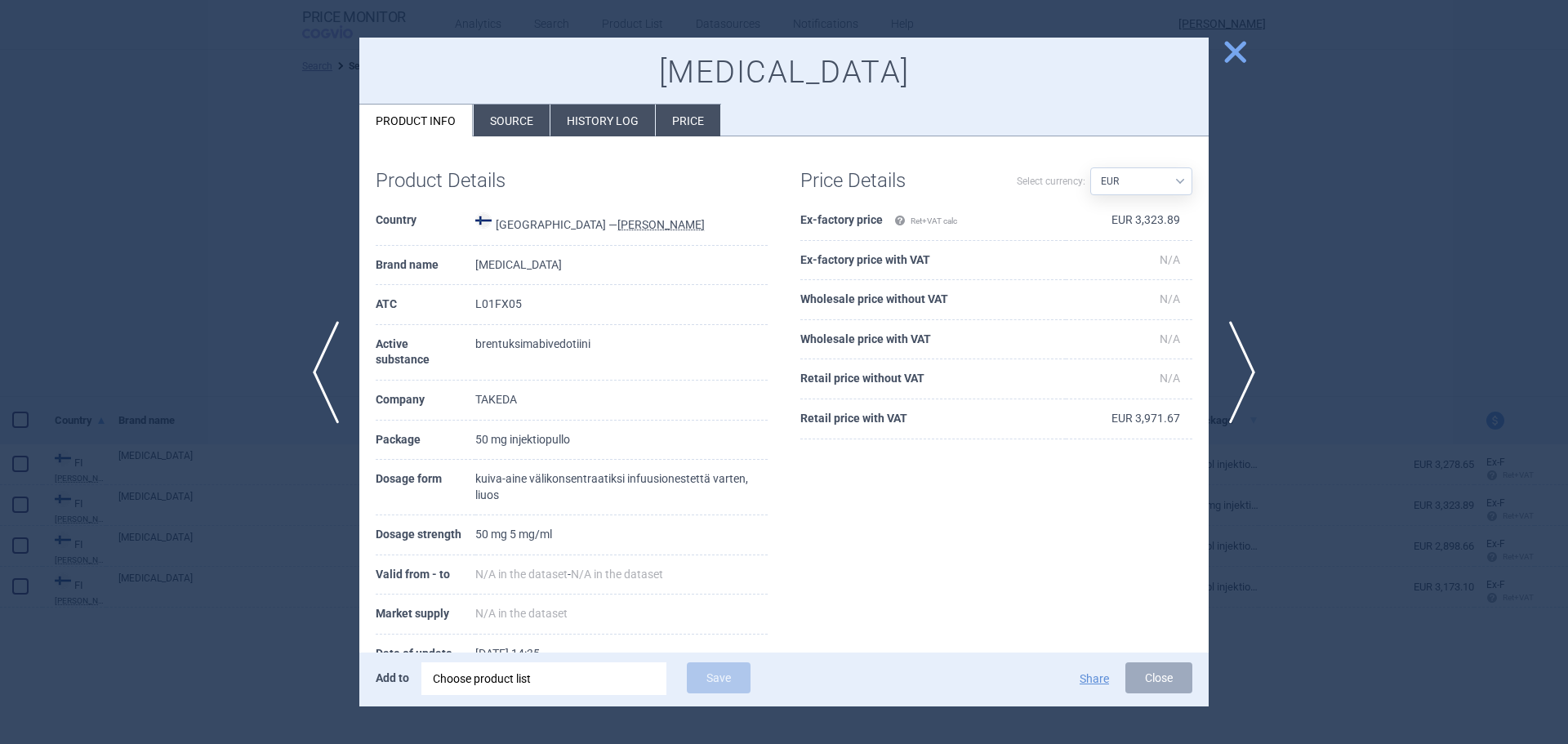
select select "country"
select select "EUR"
click at [1323, 197] on div at bounding box center [784, 372] width 1568 height 744
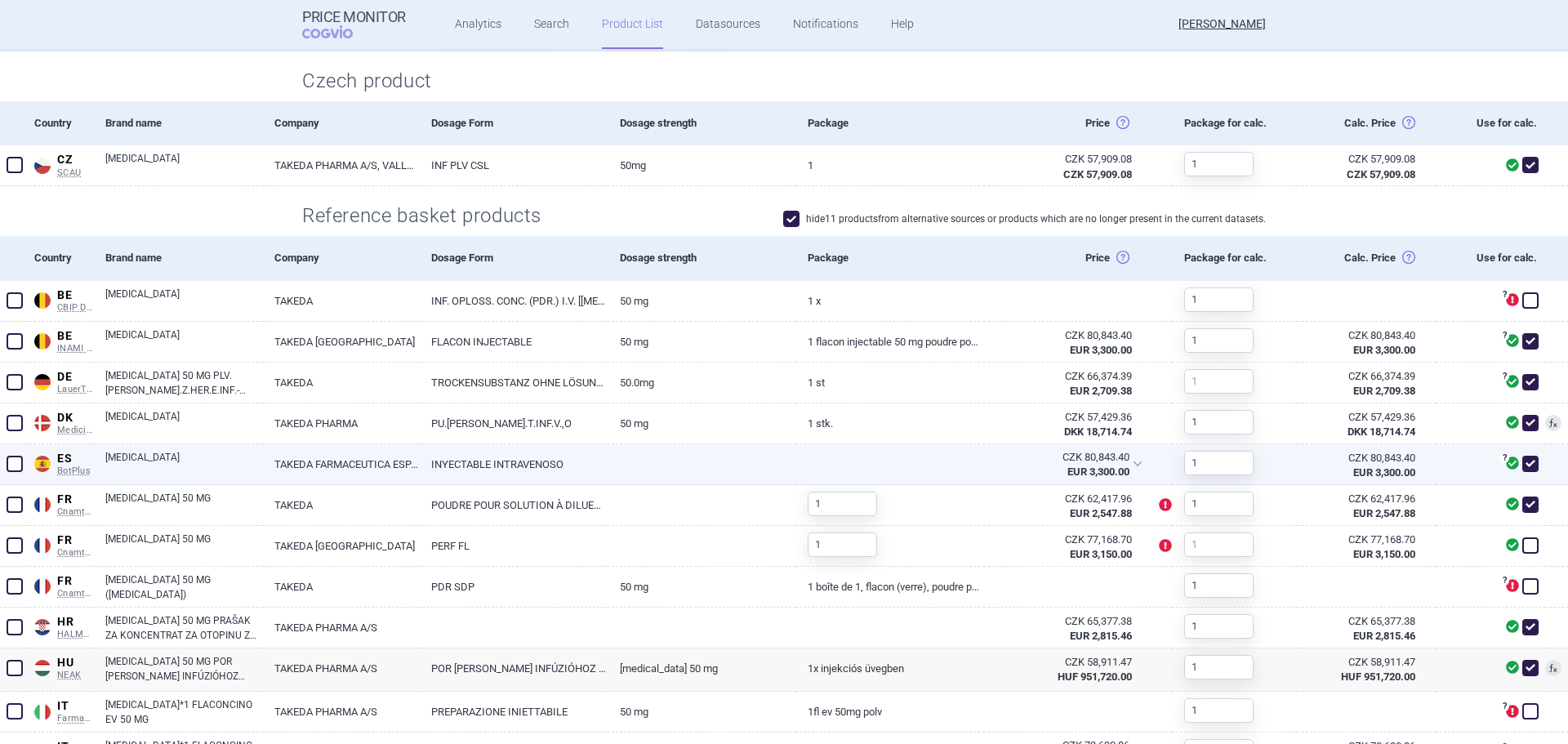
scroll to position [860, 0]
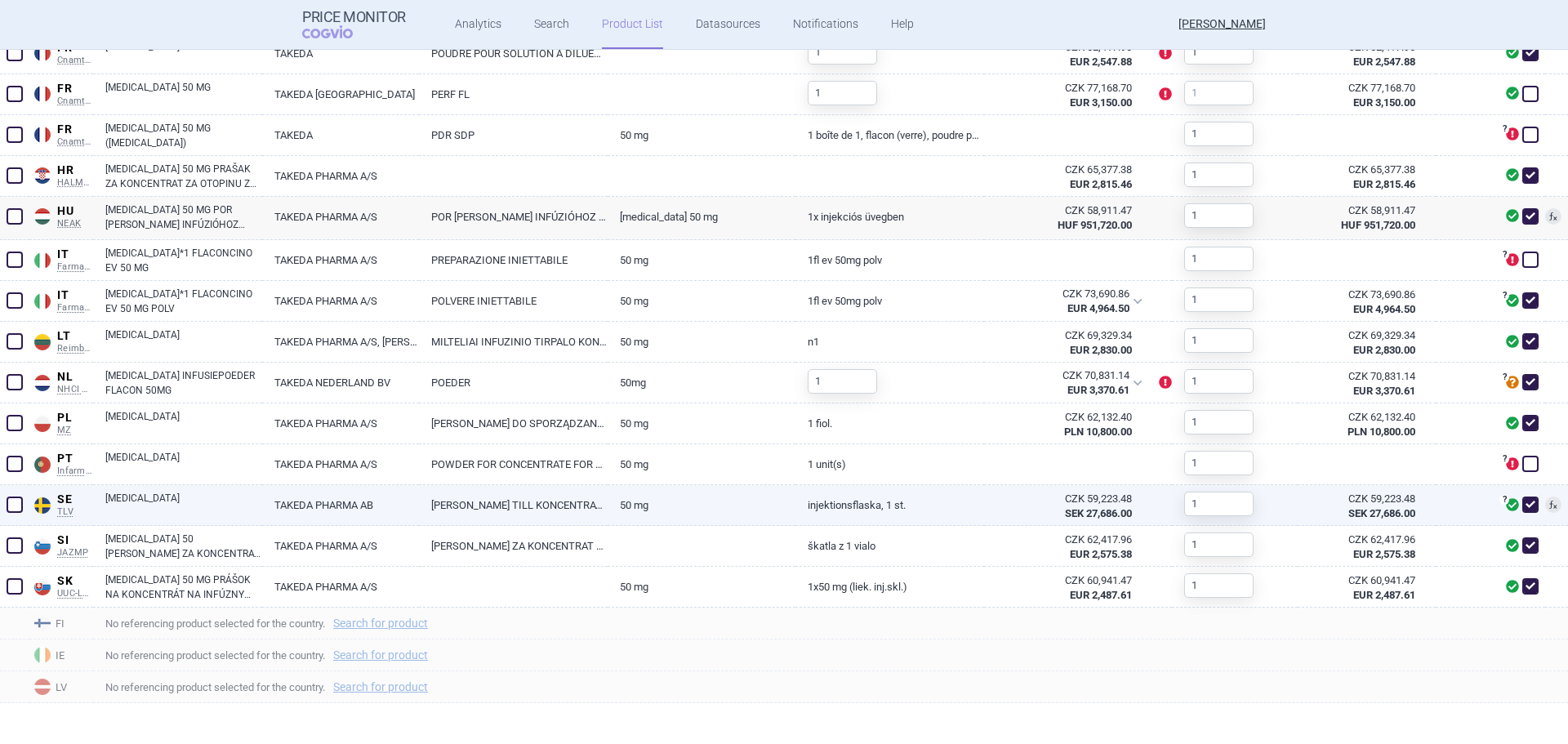
click at [154, 498] on link "[MEDICAL_DATA]" at bounding box center [183, 505] width 156 height 29
select select "PLN"
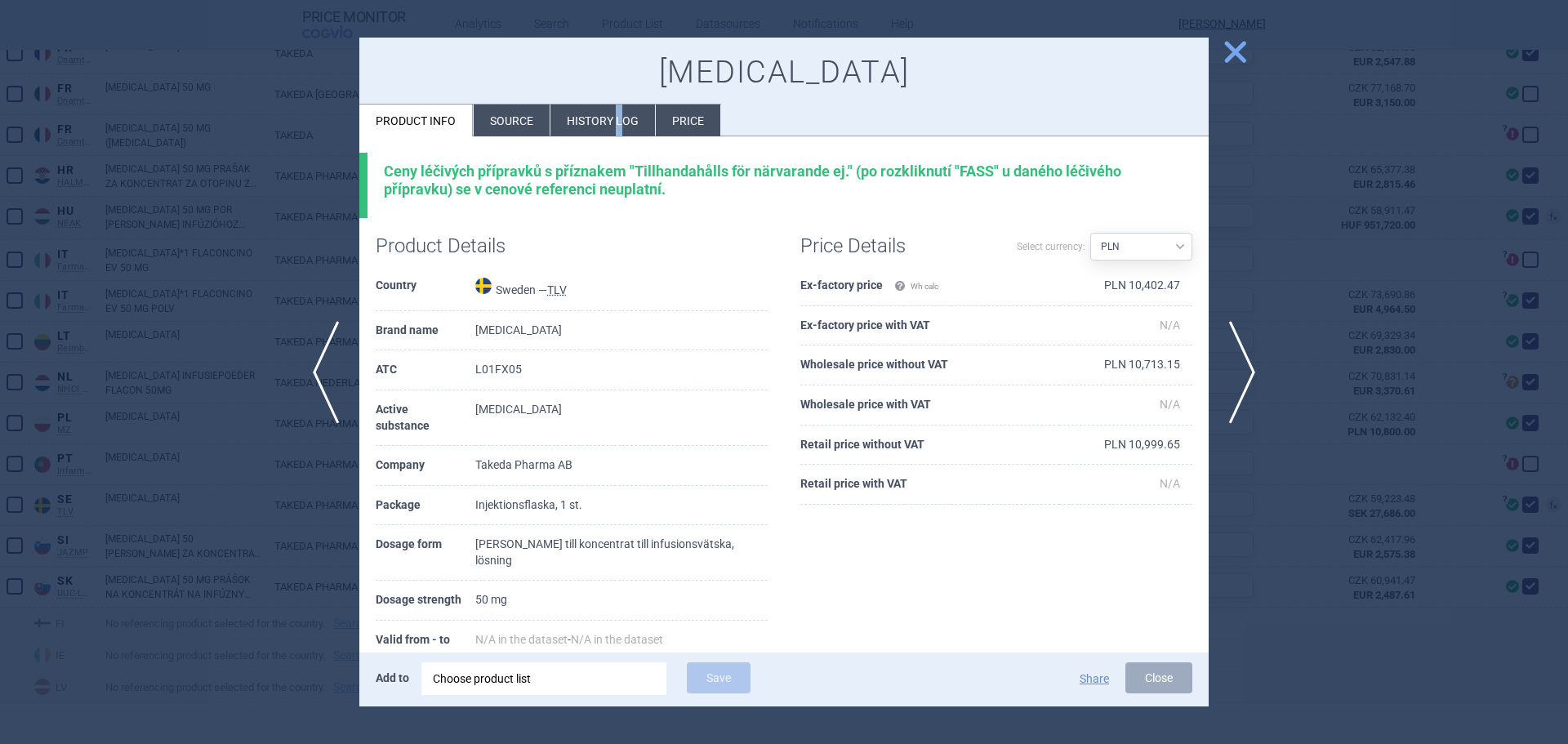
drag, startPoint x: 618, startPoint y: 110, endPoint x: 622, endPoint y: 156, distance: 46.2
click at [617, 113] on li "History log" at bounding box center [602, 120] width 105 height 32
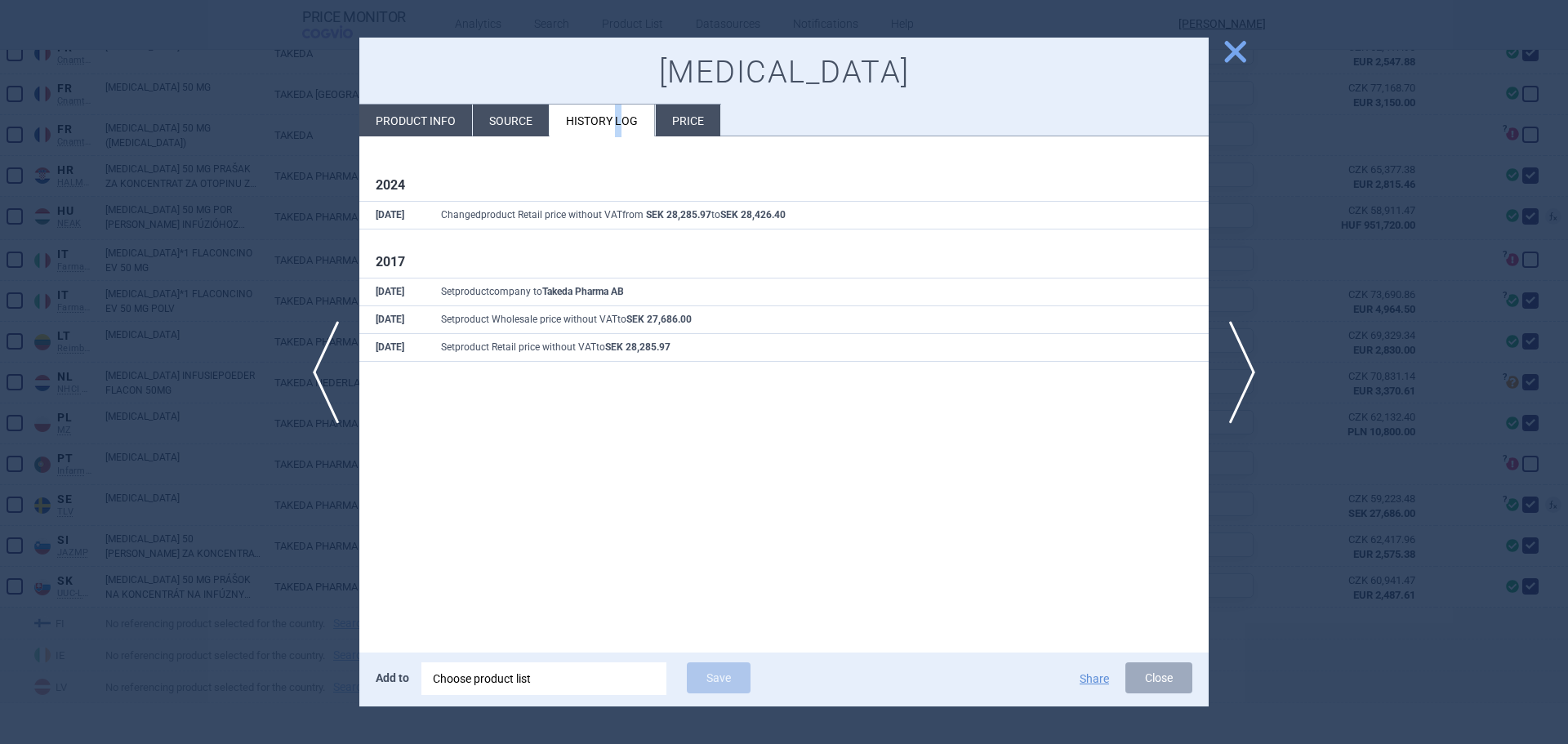
click at [1241, 51] on span "close" at bounding box center [1234, 51] width 28 height 28
